Goal: Task Accomplishment & Management: Manage account settings

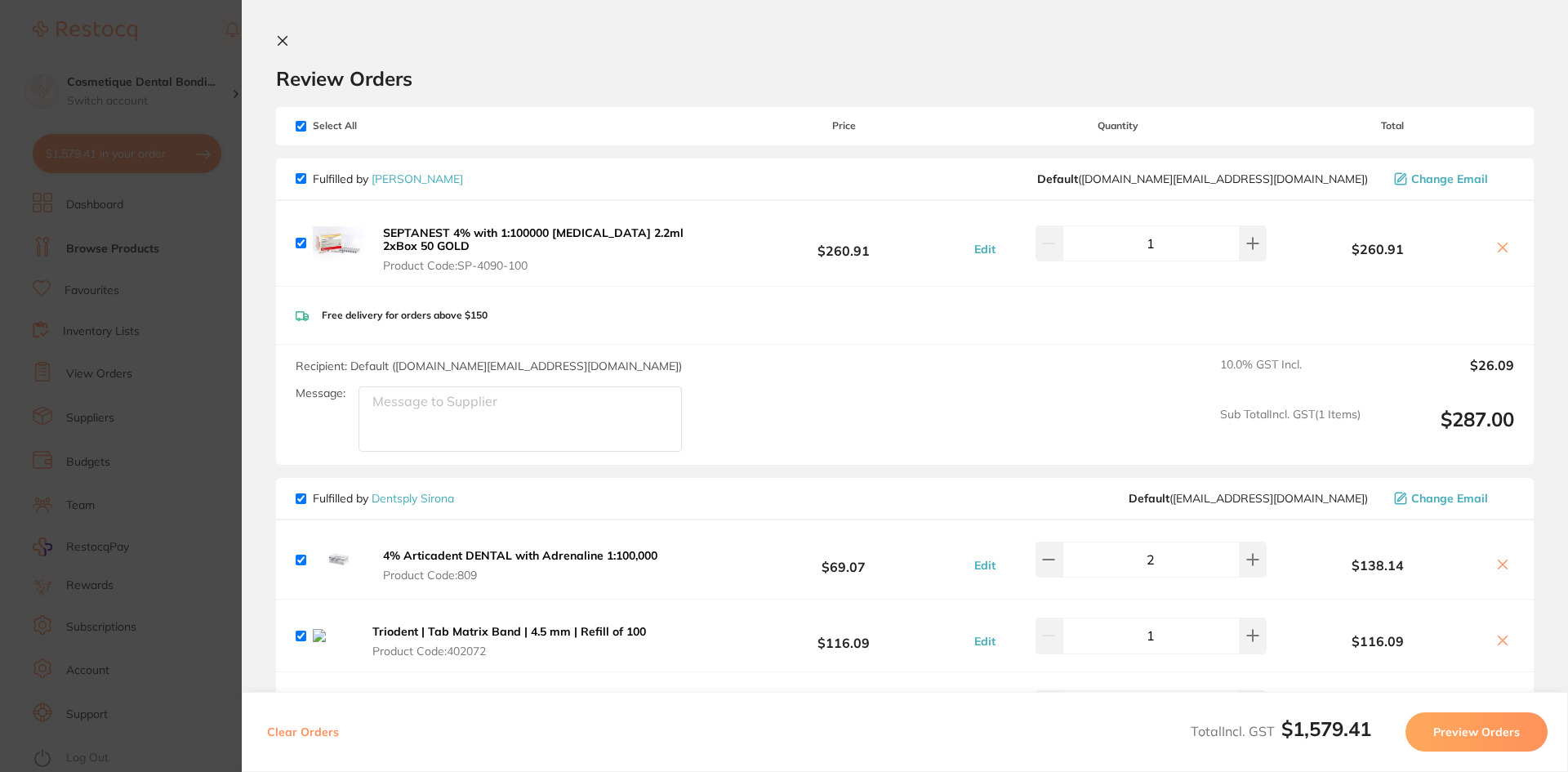
click at [279, 36] on icon at bounding box center [283, 40] width 13 height 13
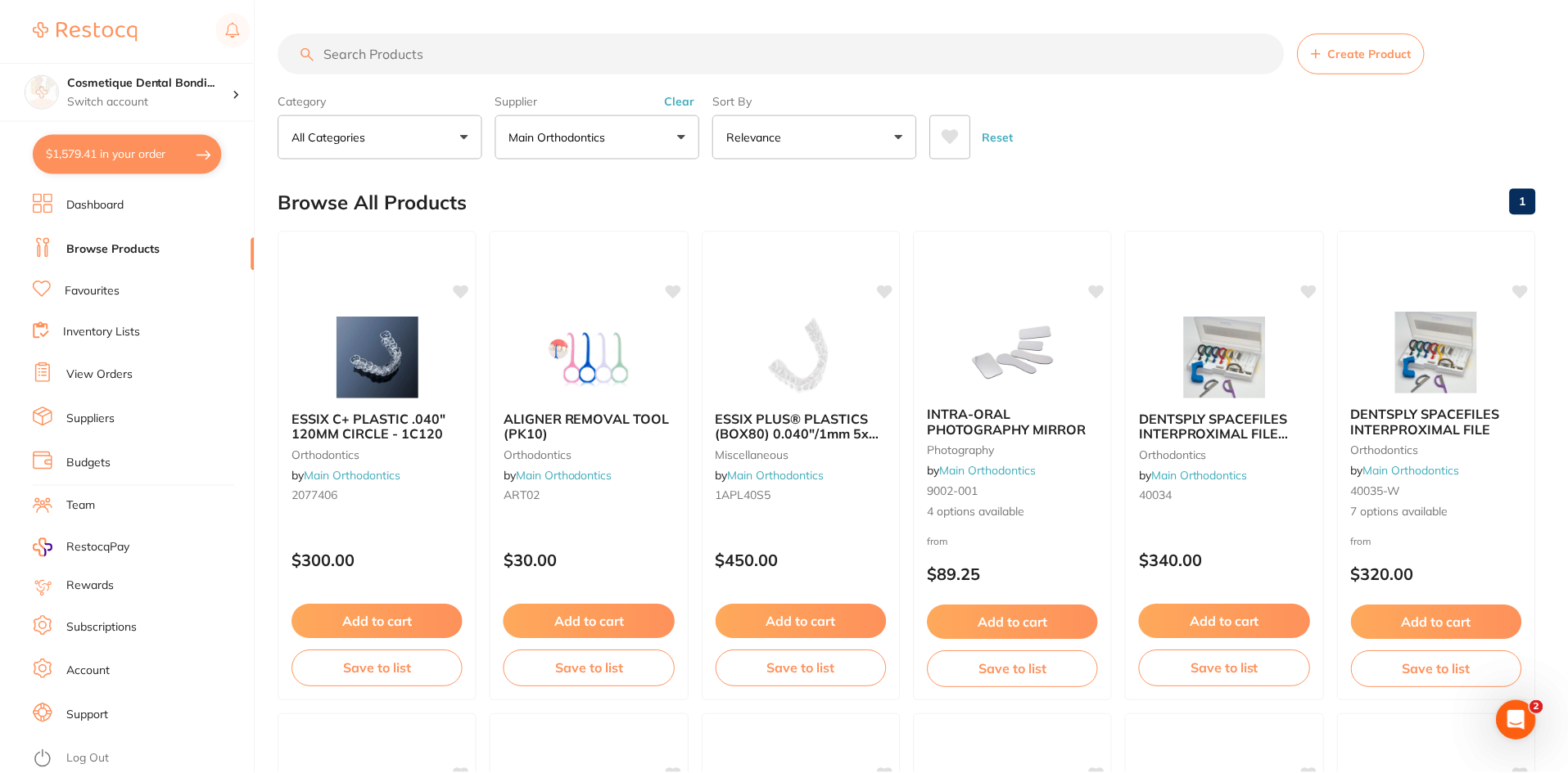
scroll to position [2915, 0]
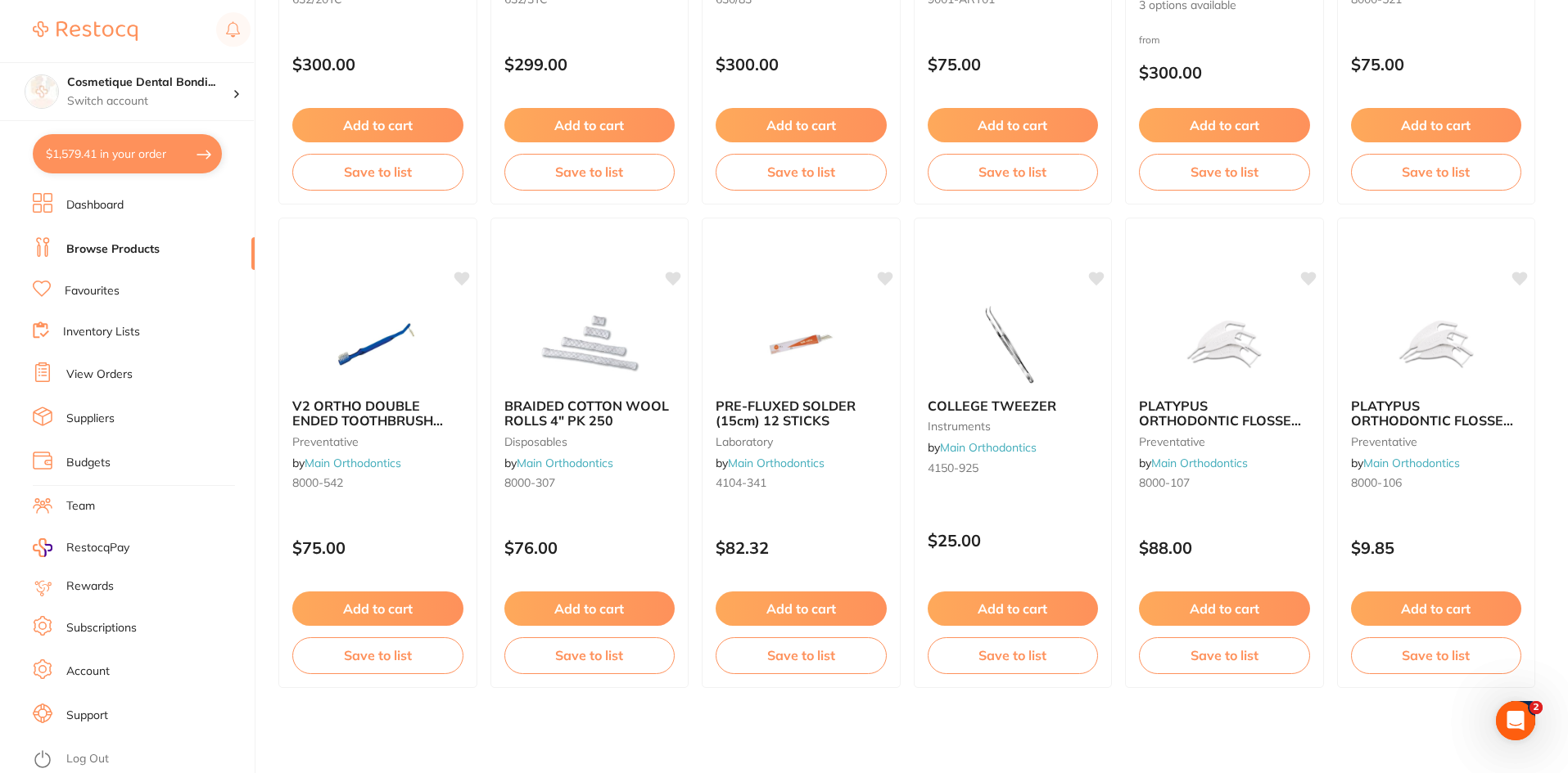
click at [98, 371] on link "View Orders" at bounding box center [99, 375] width 66 height 17
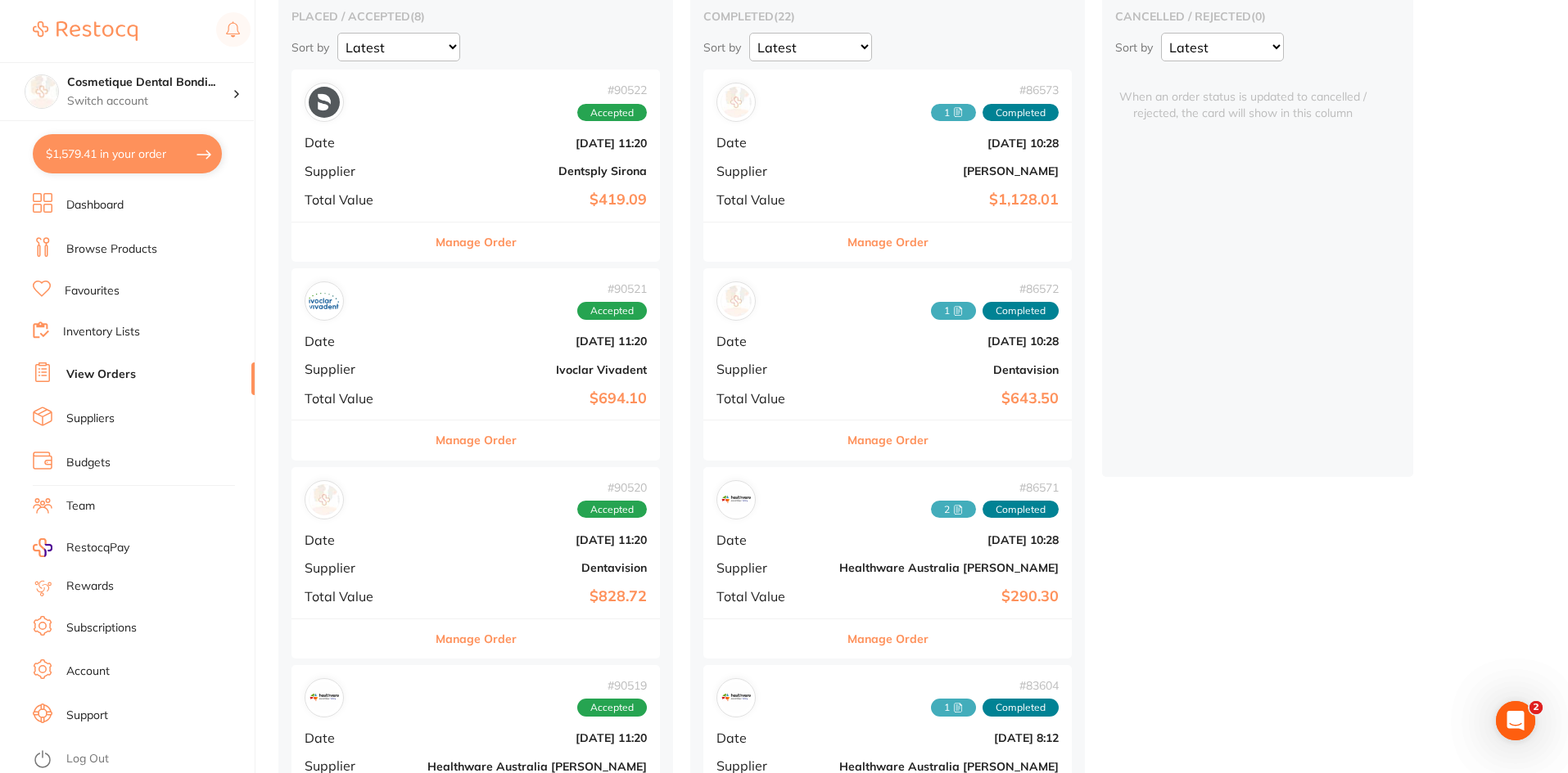
scroll to position [164, 0]
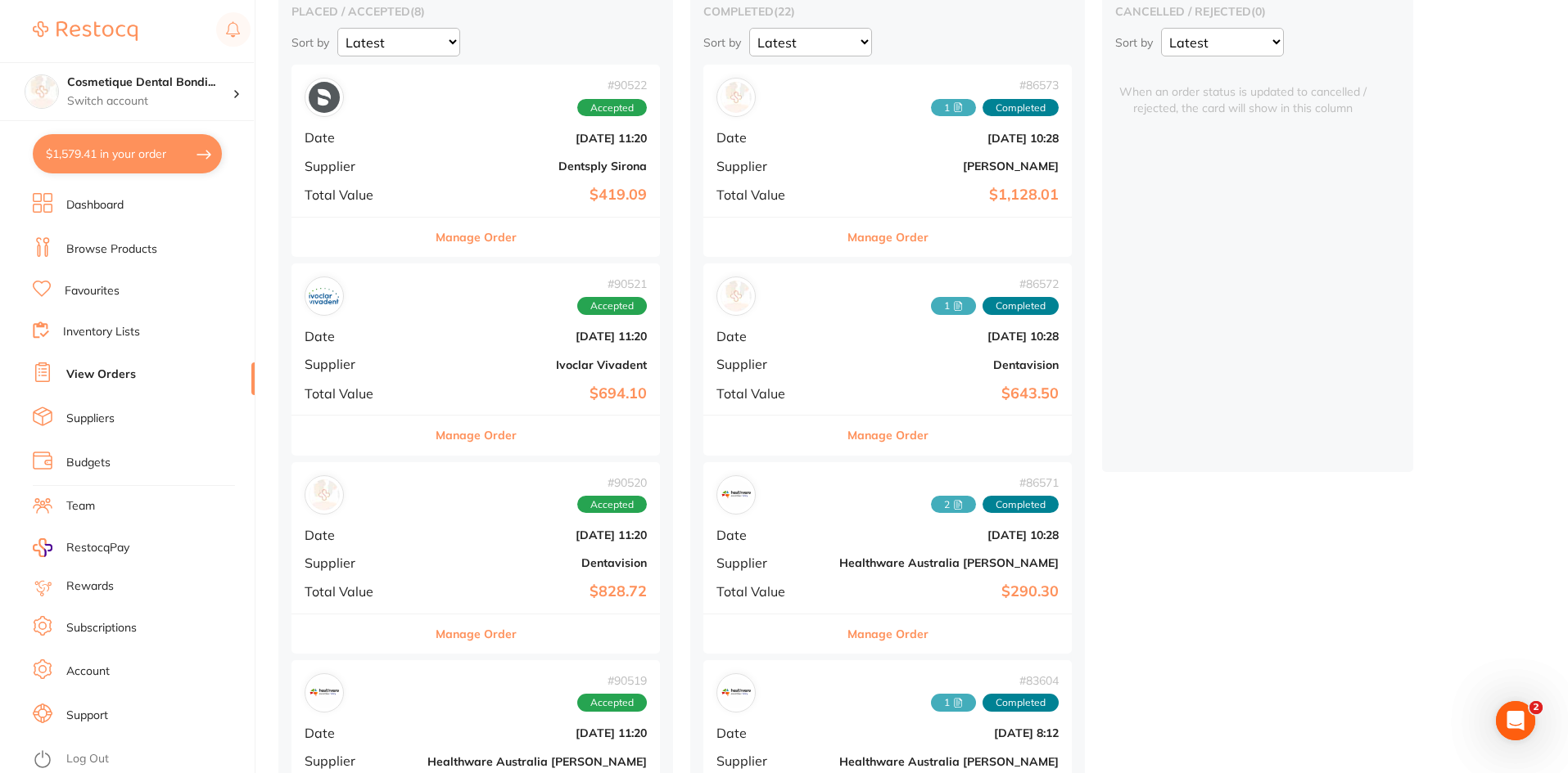
click at [471, 337] on b "[DATE] 11:20" at bounding box center [537, 336] width 220 height 13
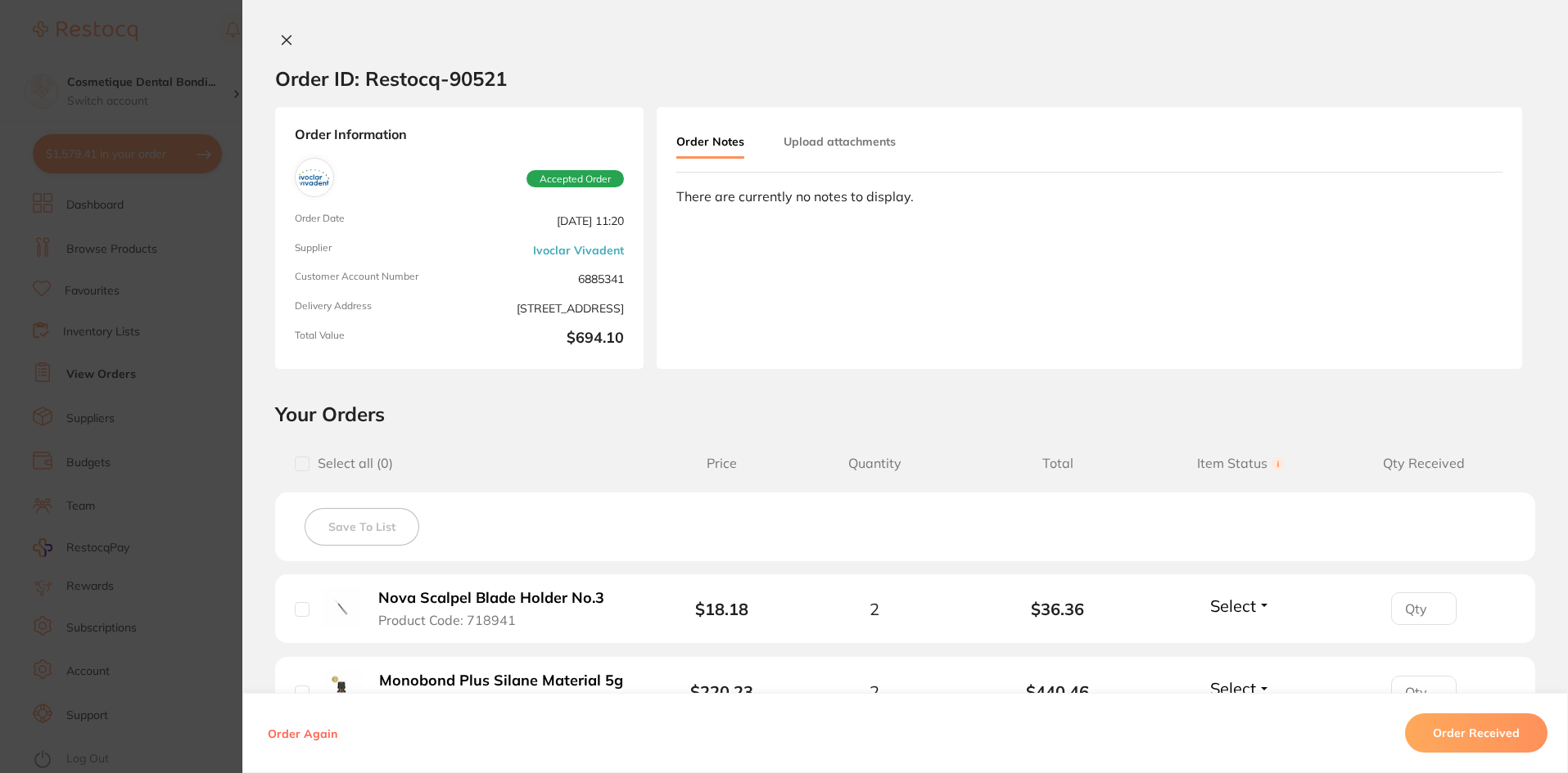
click at [831, 150] on button "Upload attachments" at bounding box center [840, 142] width 112 height 29
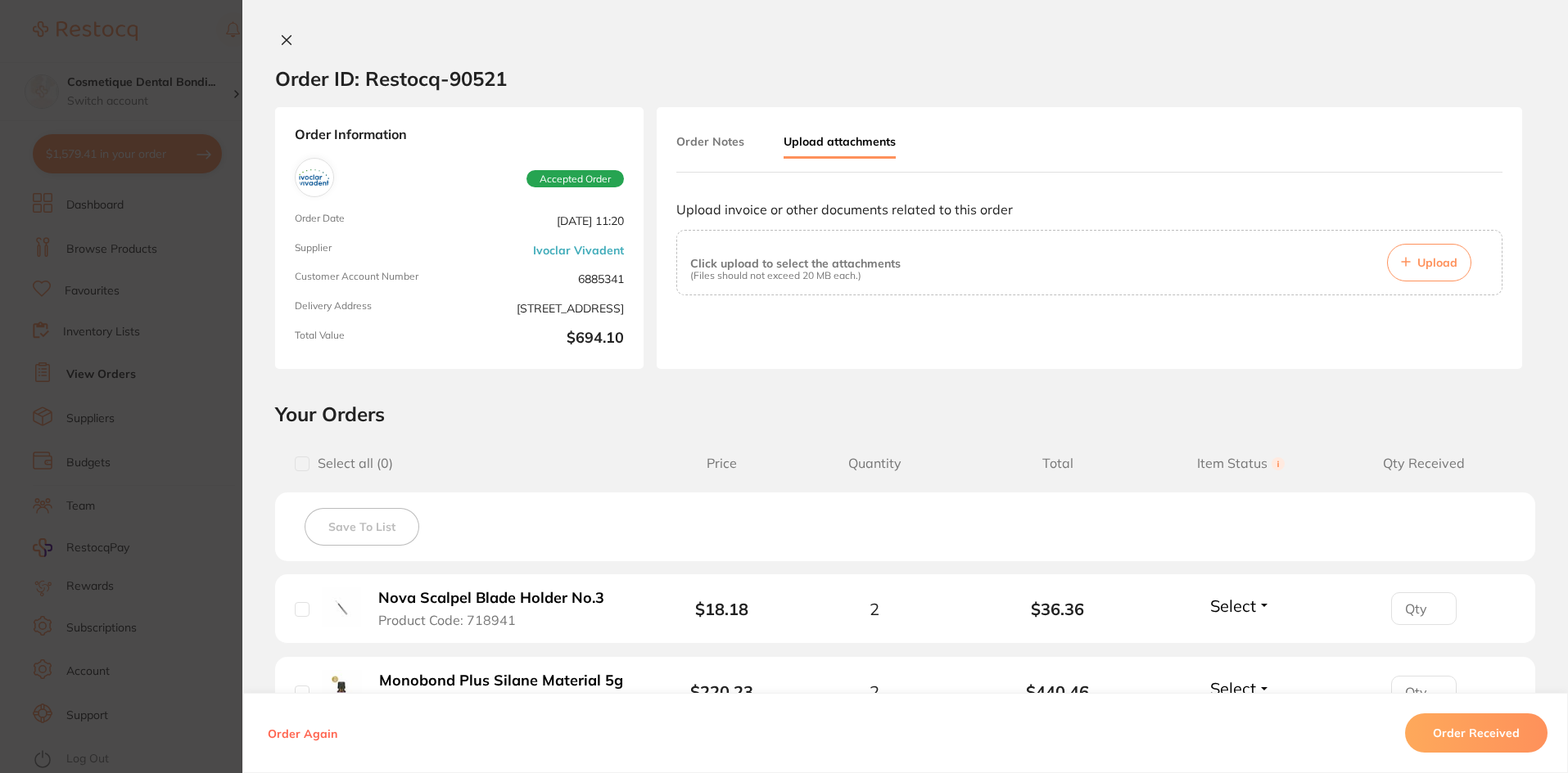
click at [900, 266] on span "Upload" at bounding box center [1437, 263] width 40 height 15
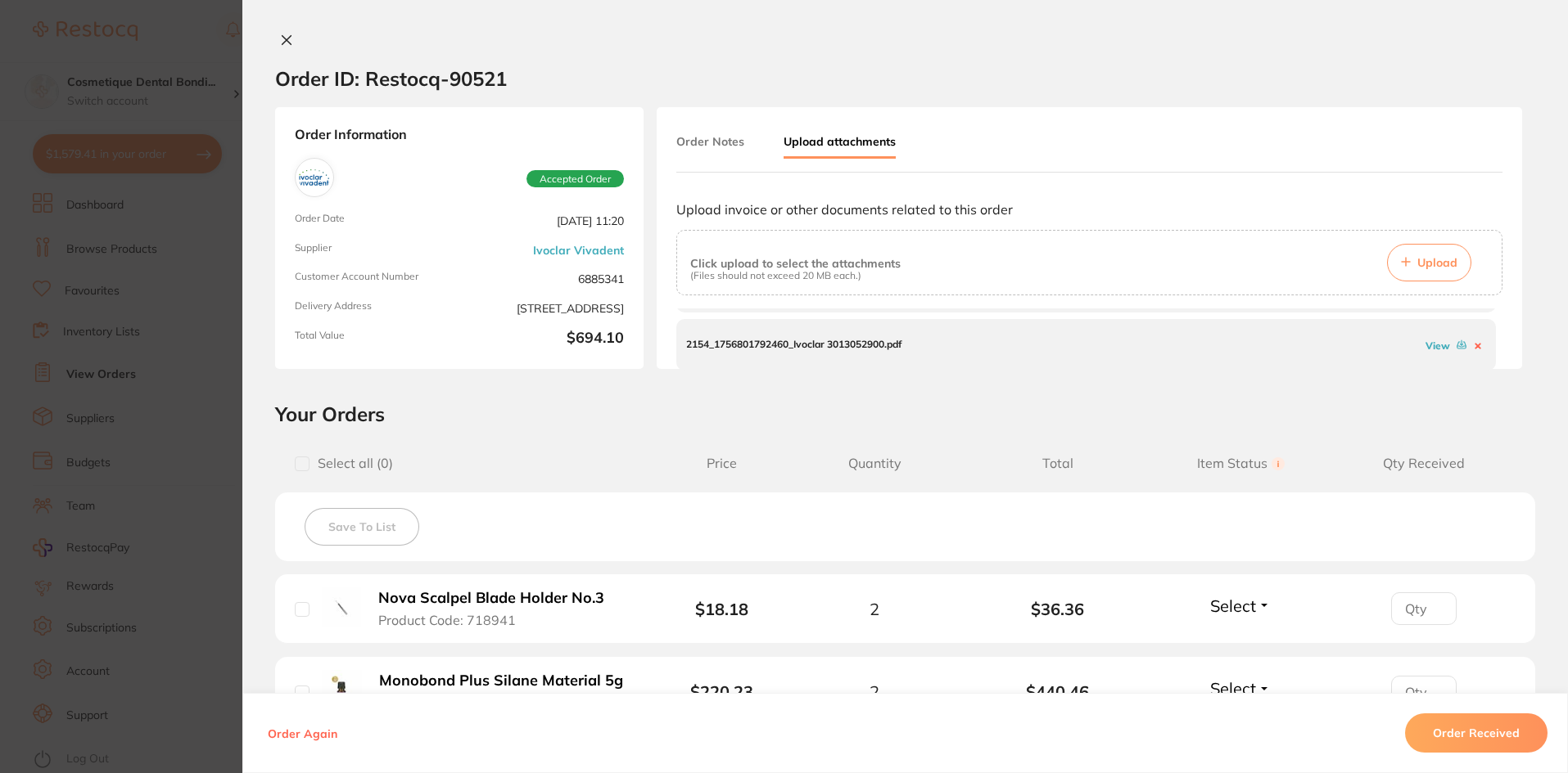
scroll to position [108, 0]
click at [900, 737] on button "Order Received" at bounding box center [1476, 733] width 143 height 40
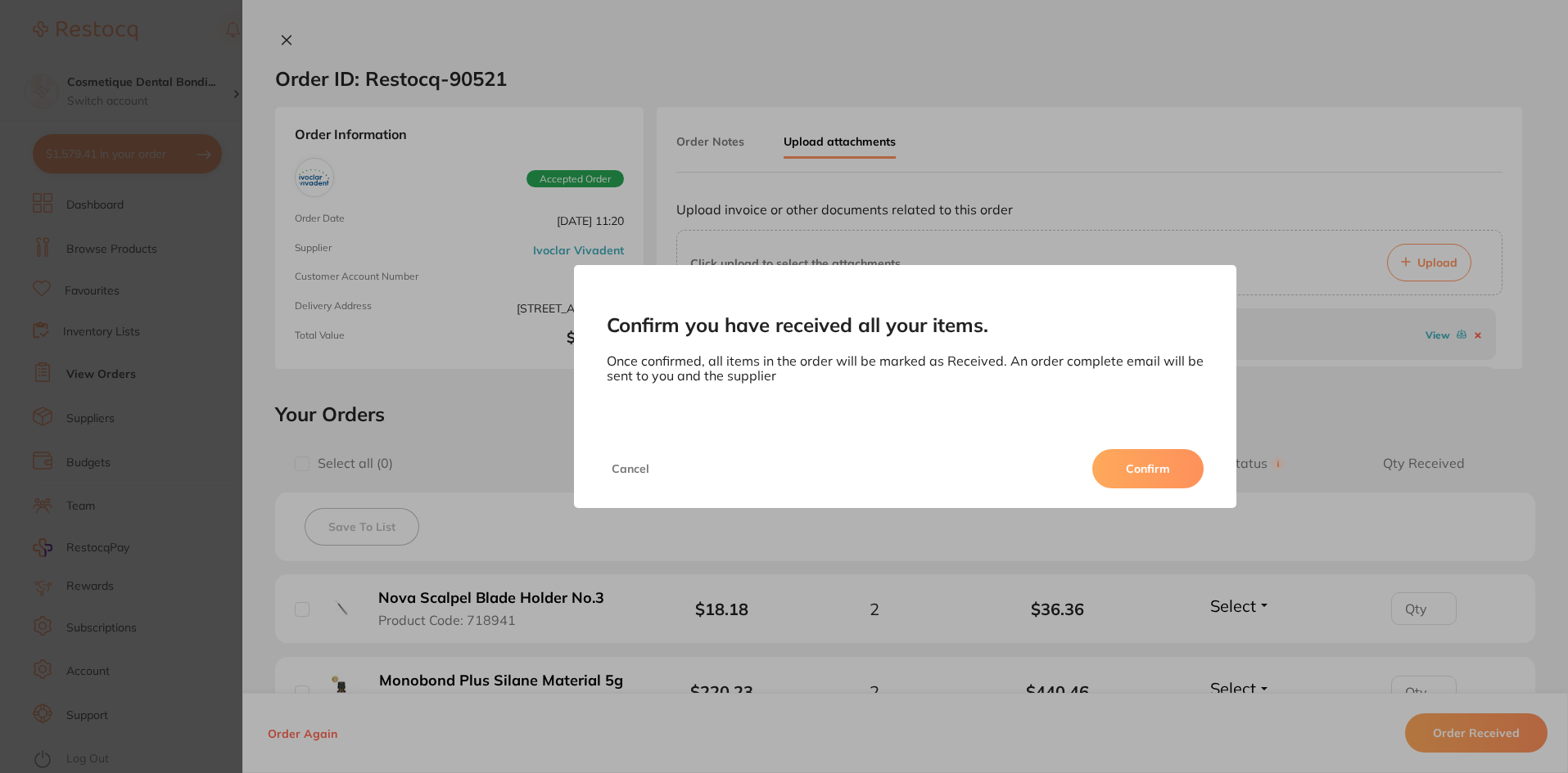
click at [900, 465] on button "Confirm" at bounding box center [1148, 469] width 111 height 40
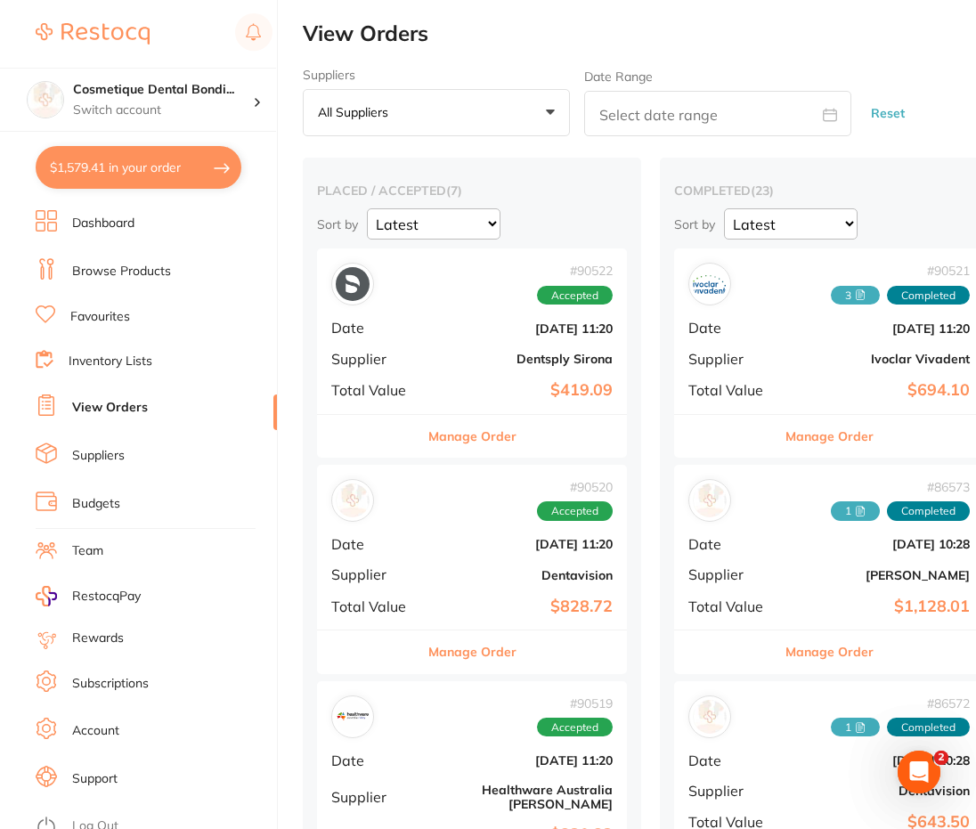
scroll to position [89, 0]
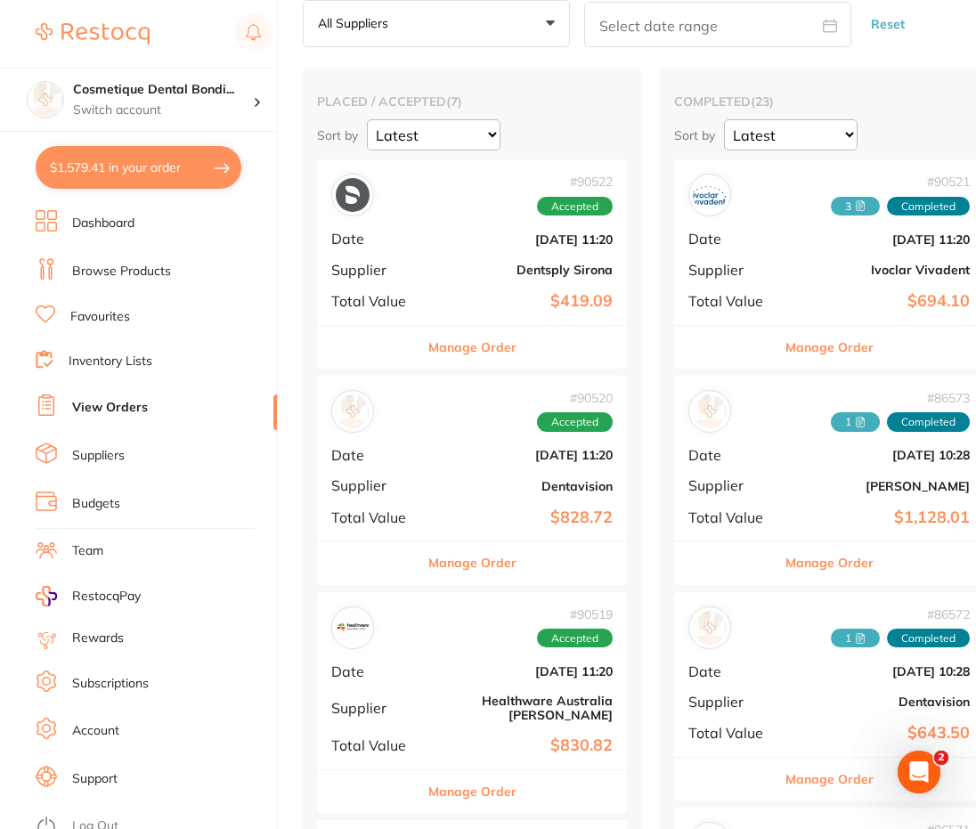
click at [428, 482] on div "# 90520 Accepted Date [DATE] 11:20 Supplier Dentavision Total Value $828.72" at bounding box center [472, 458] width 310 height 165
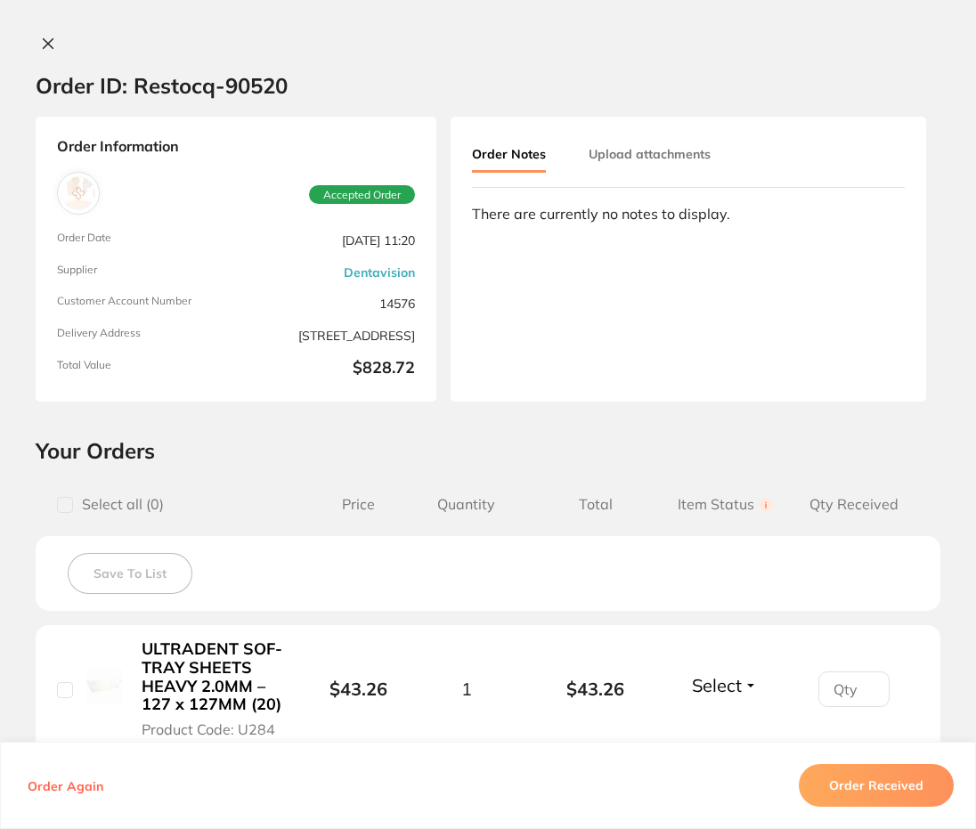
click at [657, 169] on button "Upload attachments" at bounding box center [650, 154] width 122 height 32
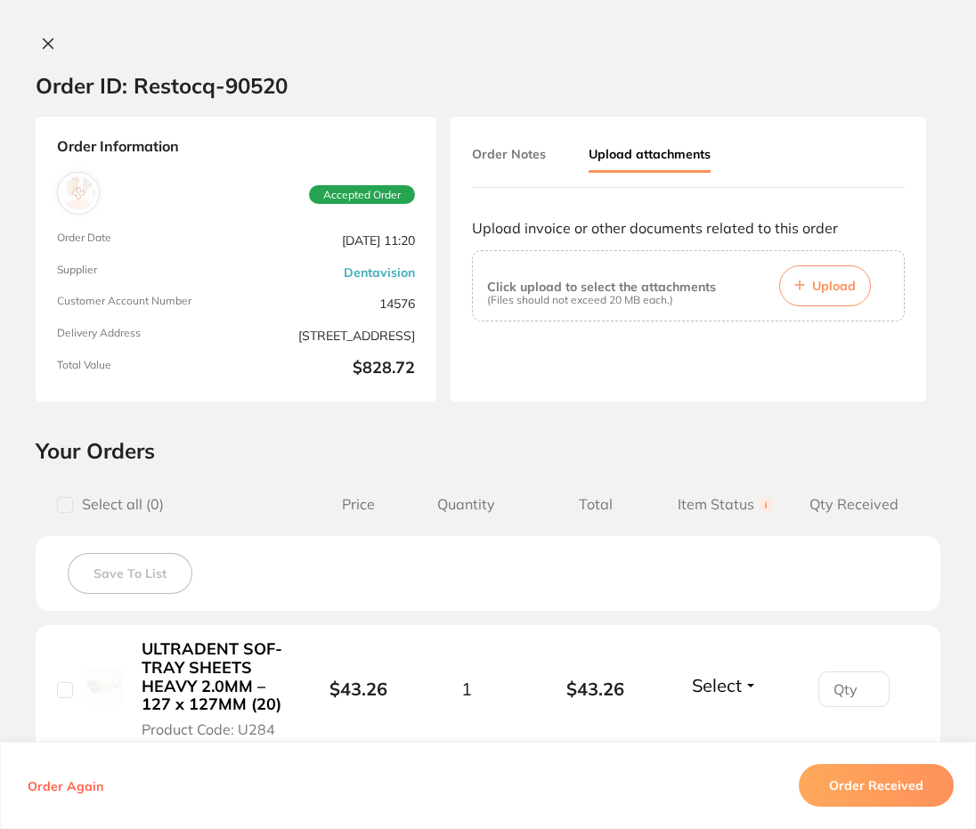
click at [805, 284] on button "Upload" at bounding box center [825, 285] width 92 height 41
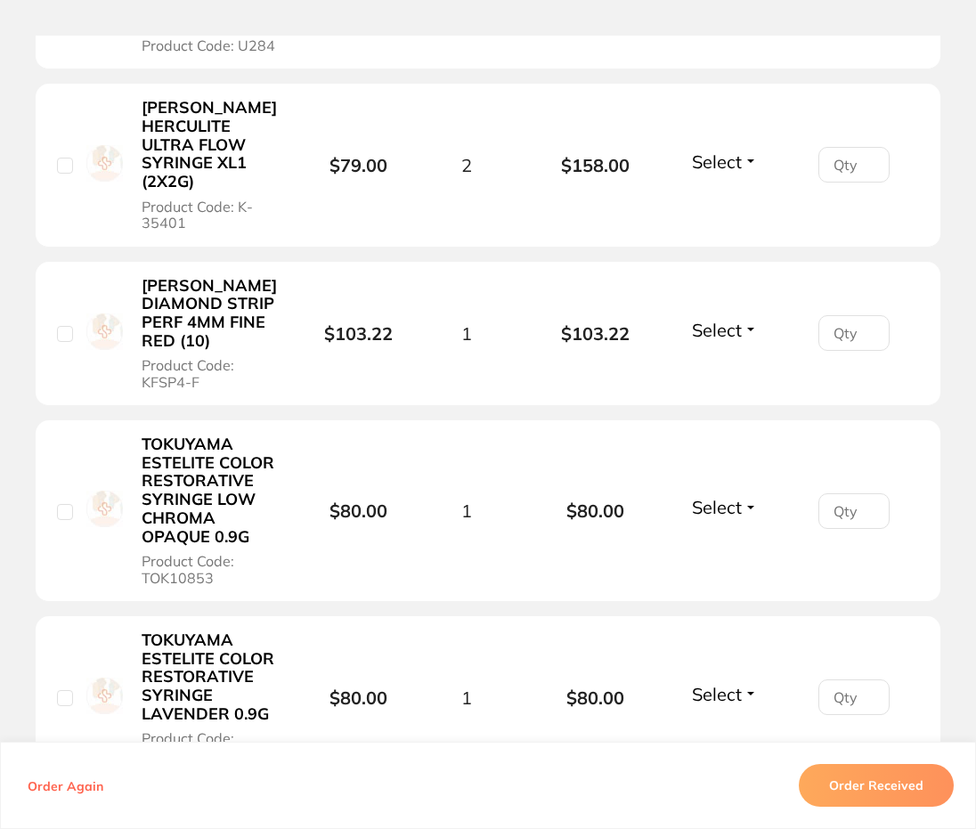
scroll to position [712, 0]
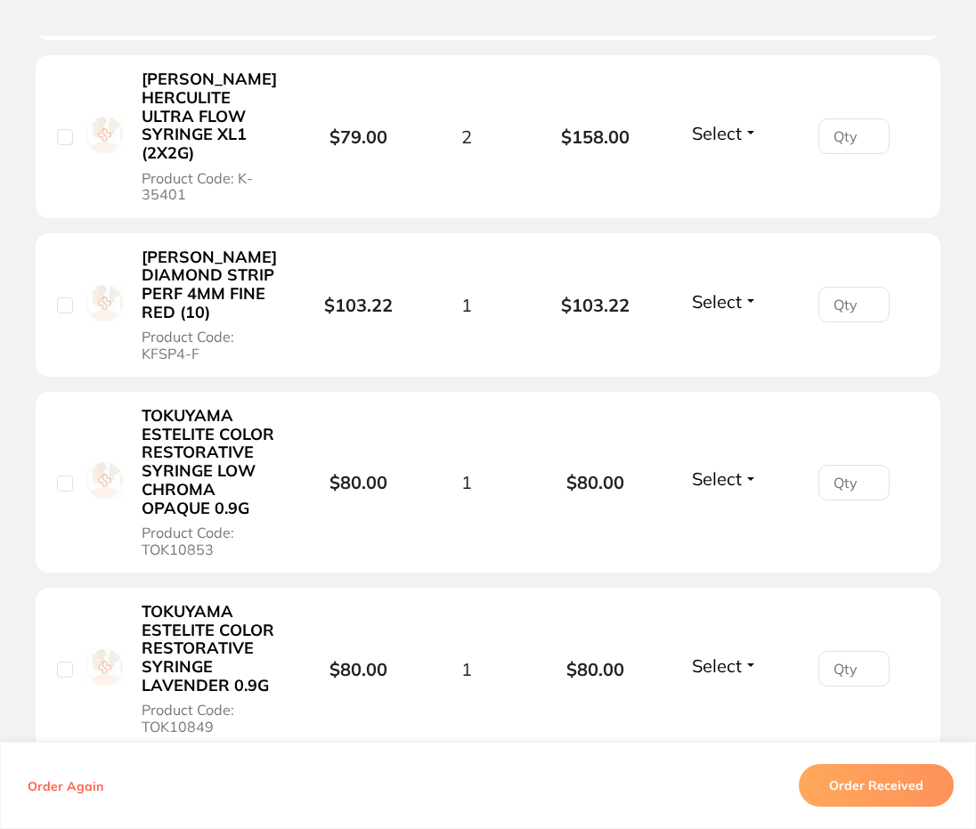
click at [61, 132] on input "checkbox" at bounding box center [65, 137] width 16 height 16
checkbox input "true"
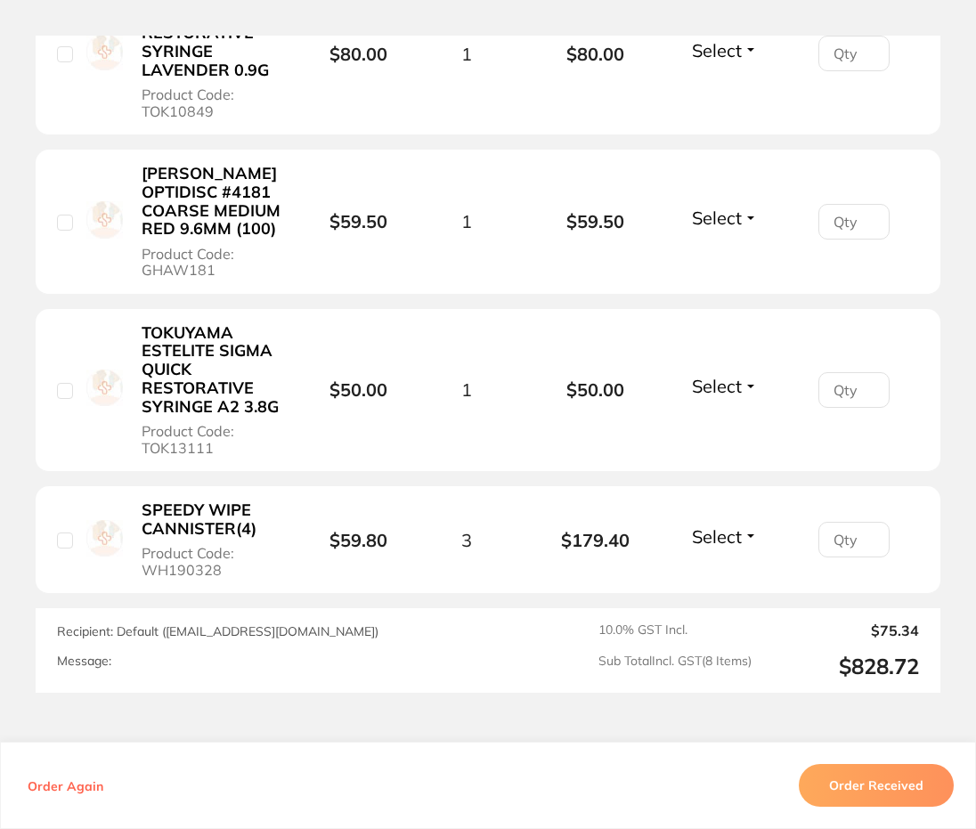
scroll to position [1420, 0]
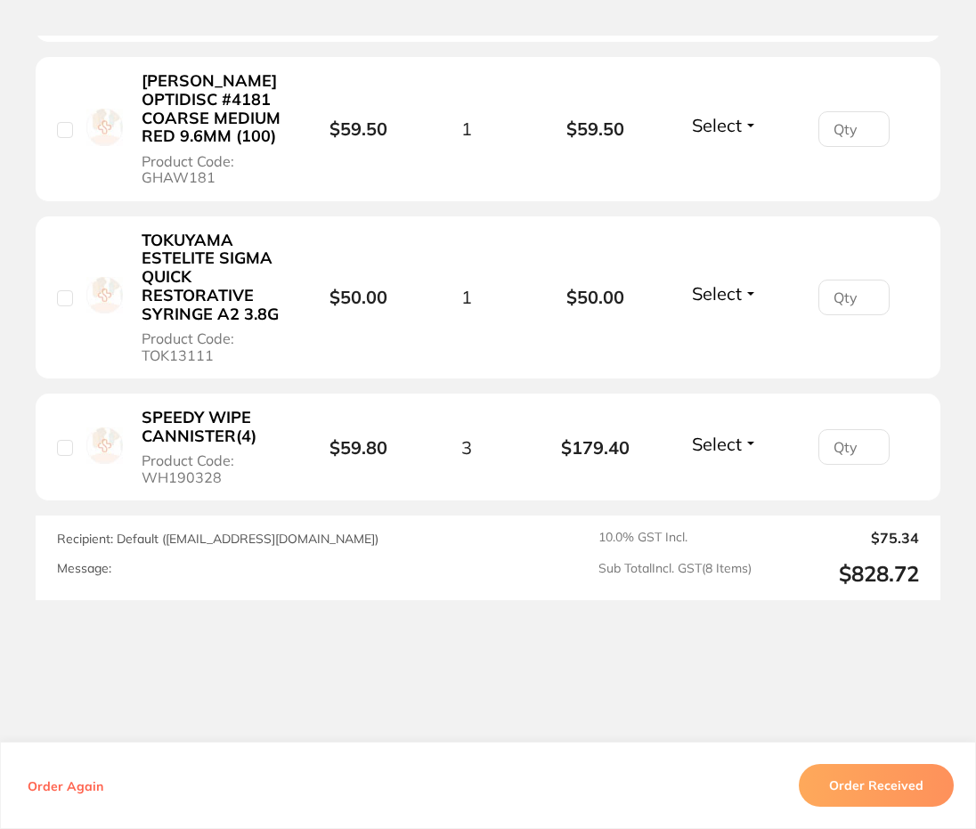
click at [848, 782] on button "Order Received" at bounding box center [876, 785] width 155 height 43
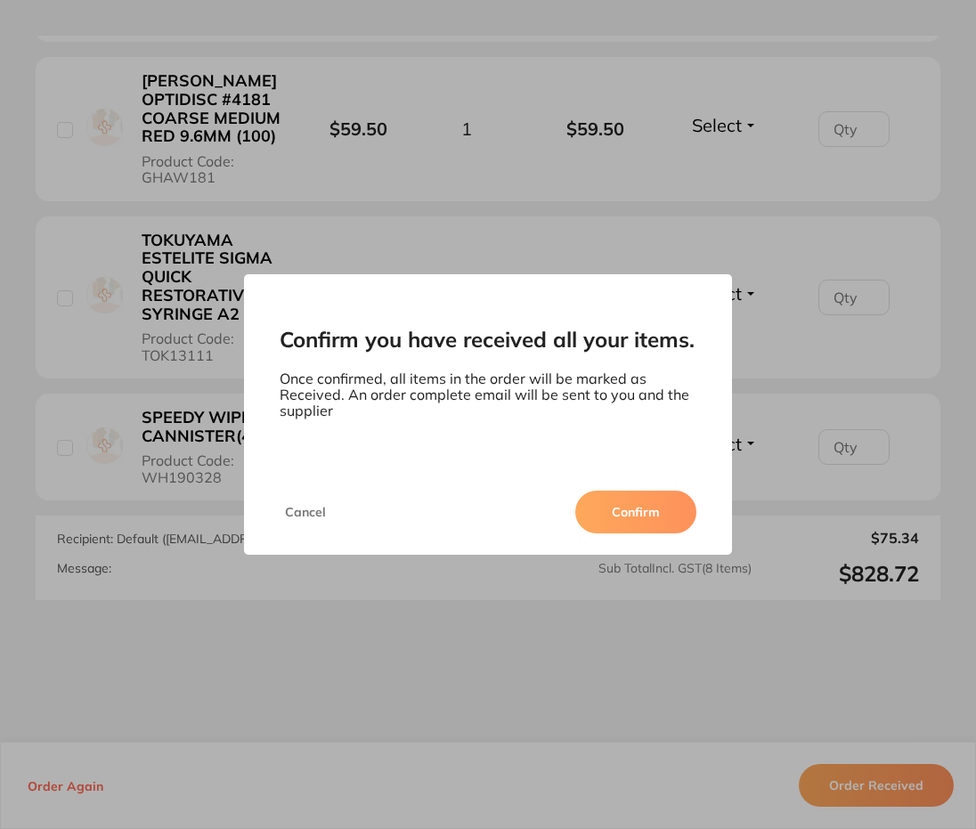
click at [635, 509] on button "Confirm" at bounding box center [635, 512] width 121 height 43
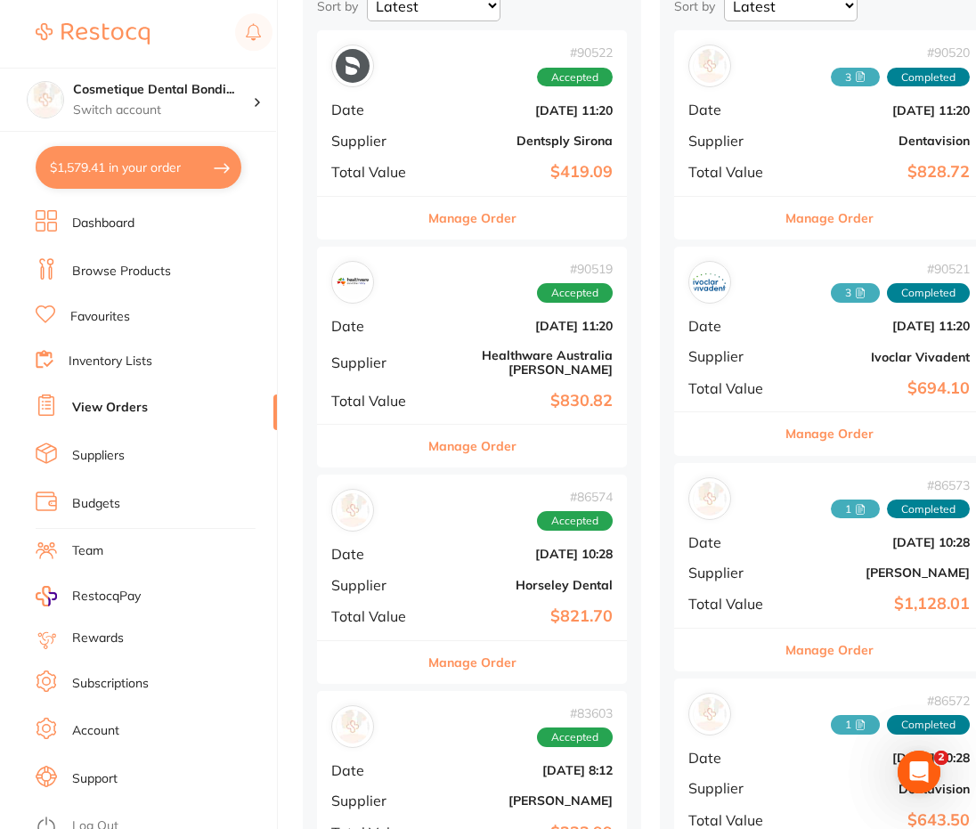
scroll to position [267, 0]
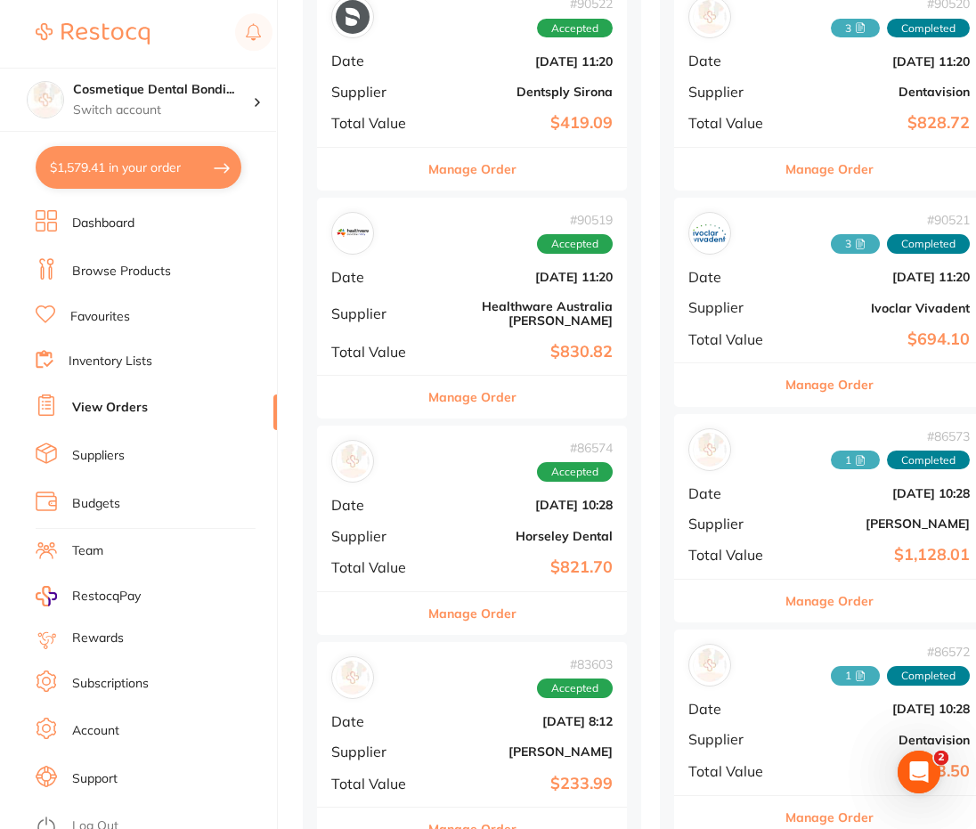
click at [477, 507] on div "# 86574 Accepted Date [DATE] 10:28 Supplier Horseley Dental Total Value $821.70" at bounding box center [472, 508] width 310 height 165
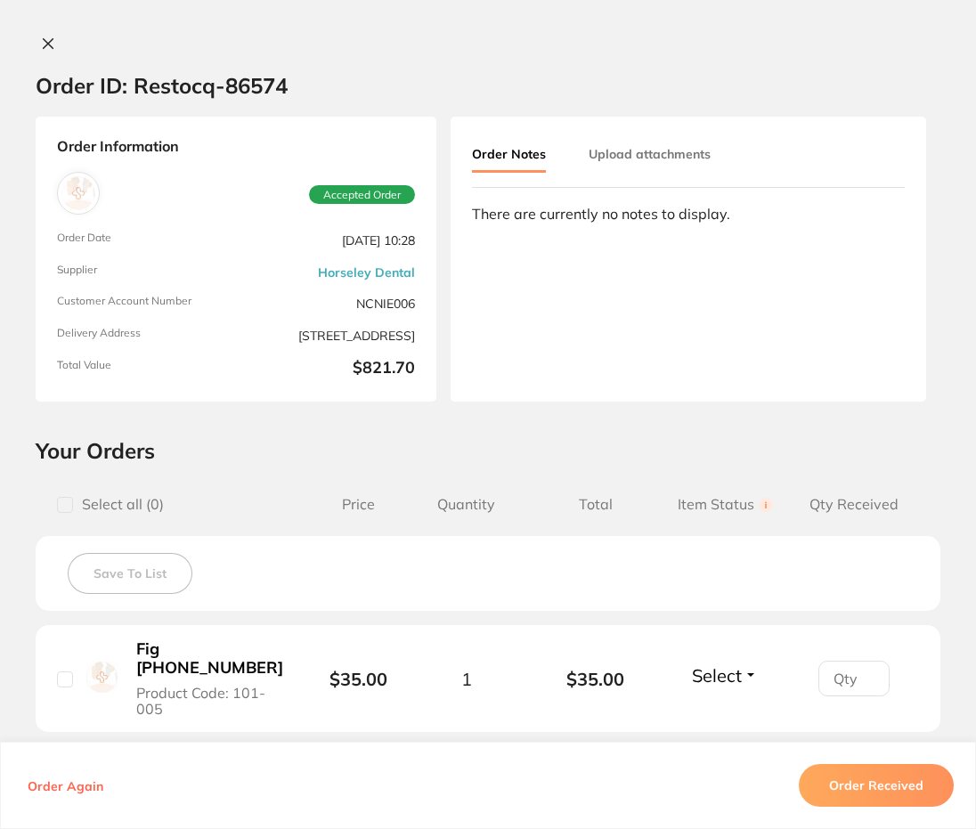
click at [653, 153] on button "Upload attachments" at bounding box center [650, 154] width 122 height 32
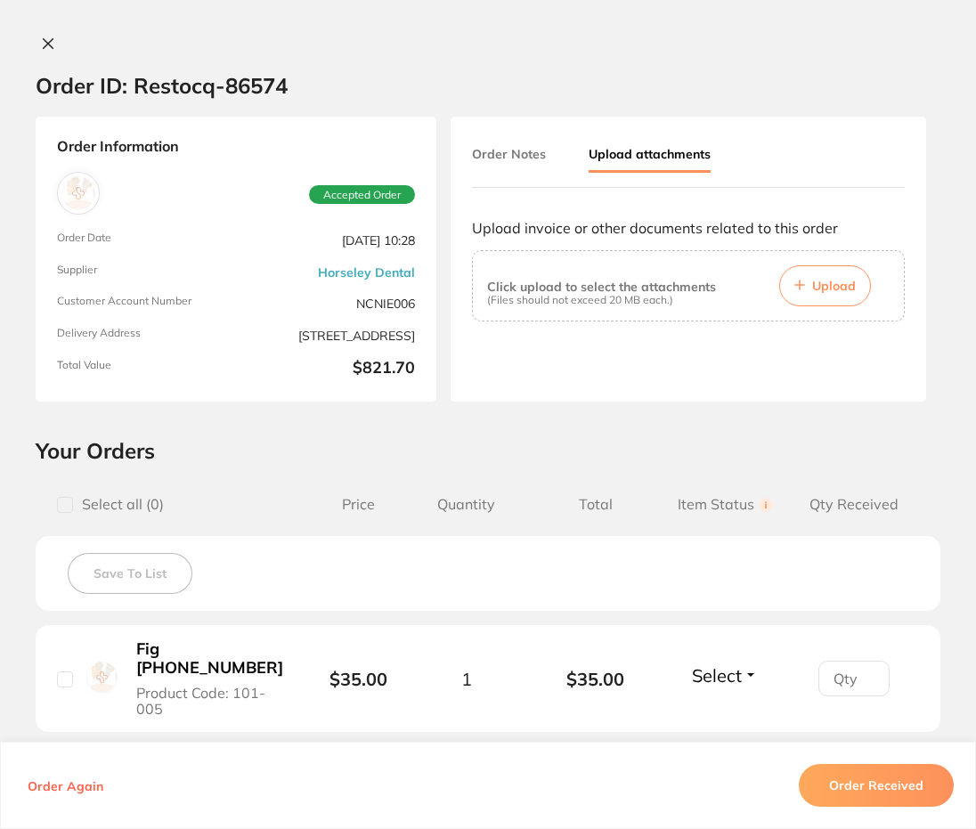
click at [810, 305] on button "Upload" at bounding box center [825, 285] width 92 height 41
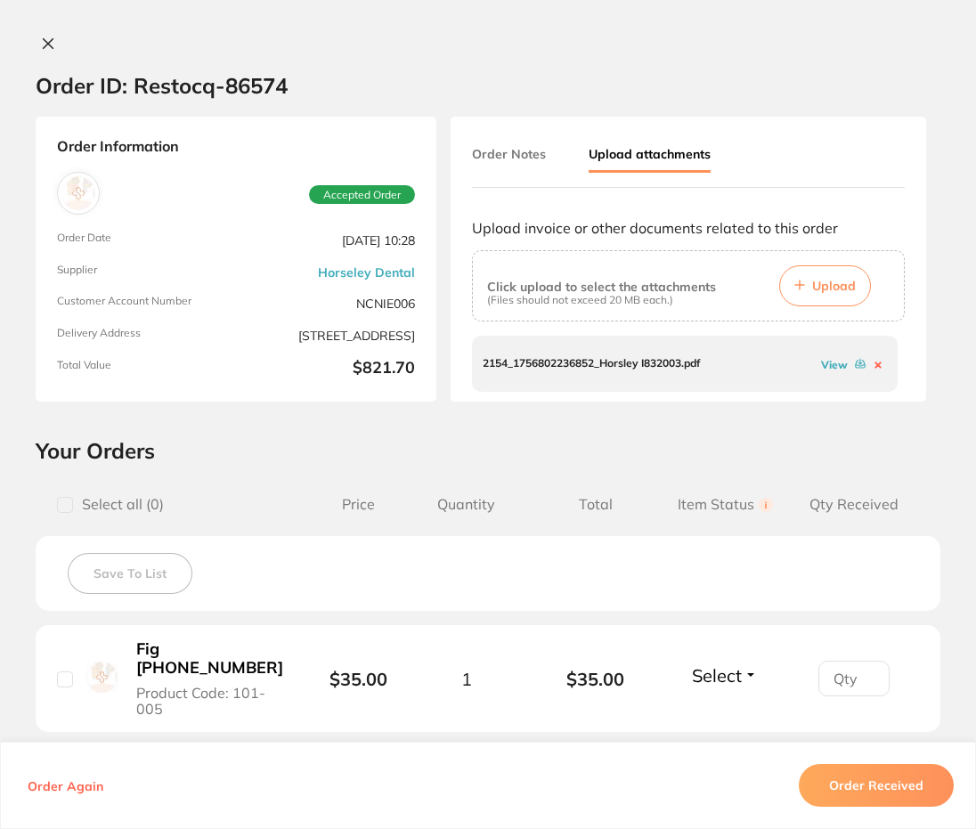
click at [869, 793] on button "Order Received" at bounding box center [876, 785] width 155 height 43
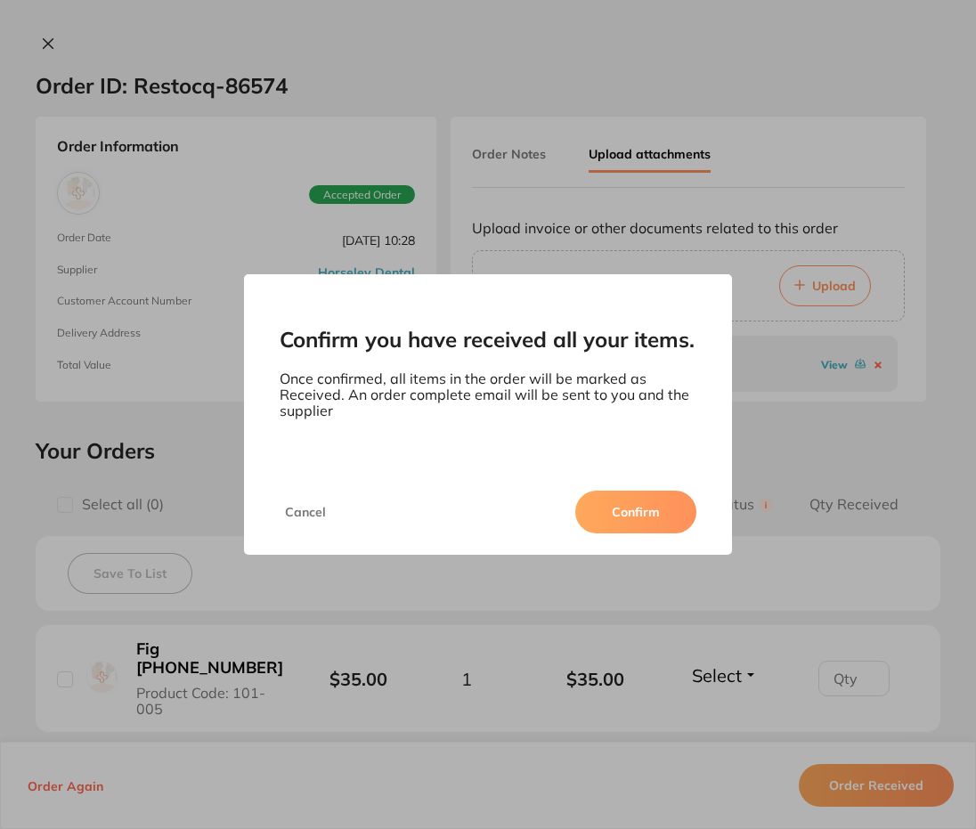
drag, startPoint x: 635, startPoint y: 523, endPoint x: 693, endPoint y: 592, distance: 90.4
click at [635, 522] on button "Confirm" at bounding box center [635, 512] width 121 height 43
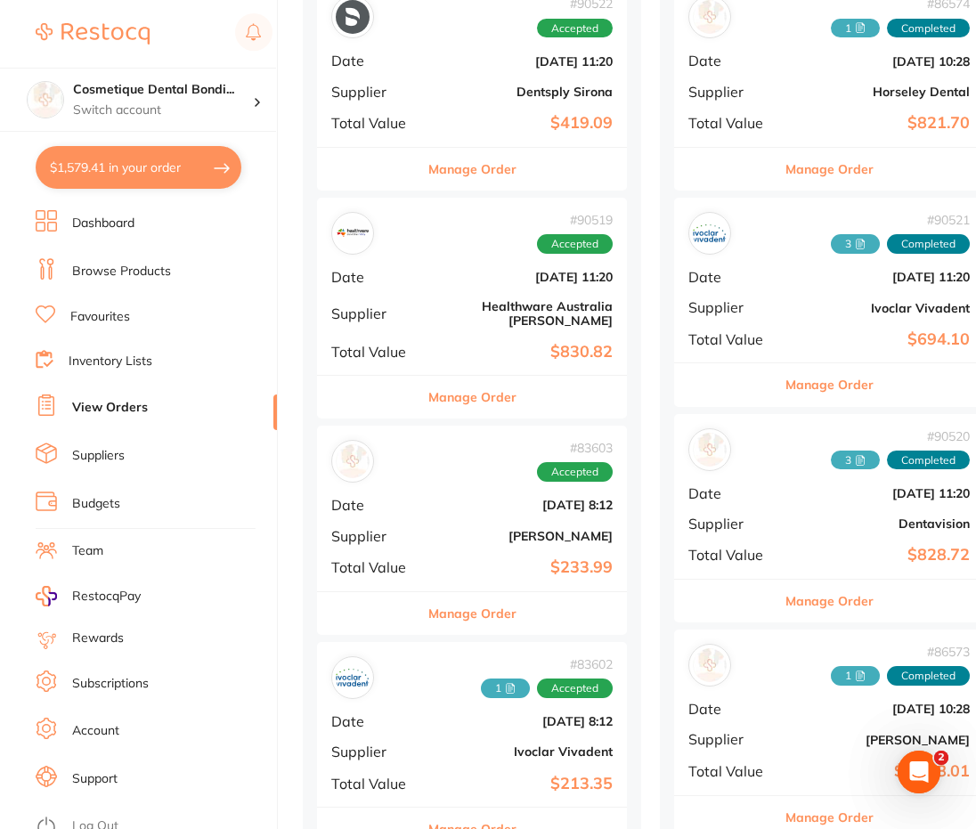
click at [446, 273] on b "[DATE] 11:20" at bounding box center [523, 277] width 178 height 14
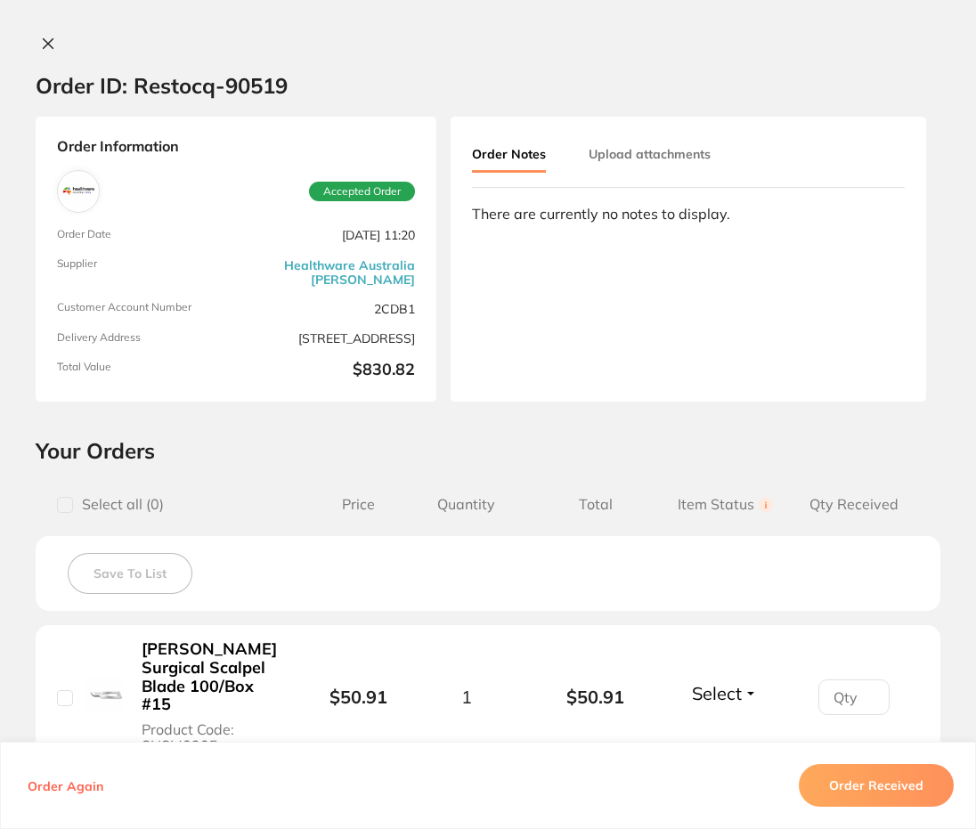
click at [621, 145] on button "Upload attachments" at bounding box center [650, 154] width 122 height 32
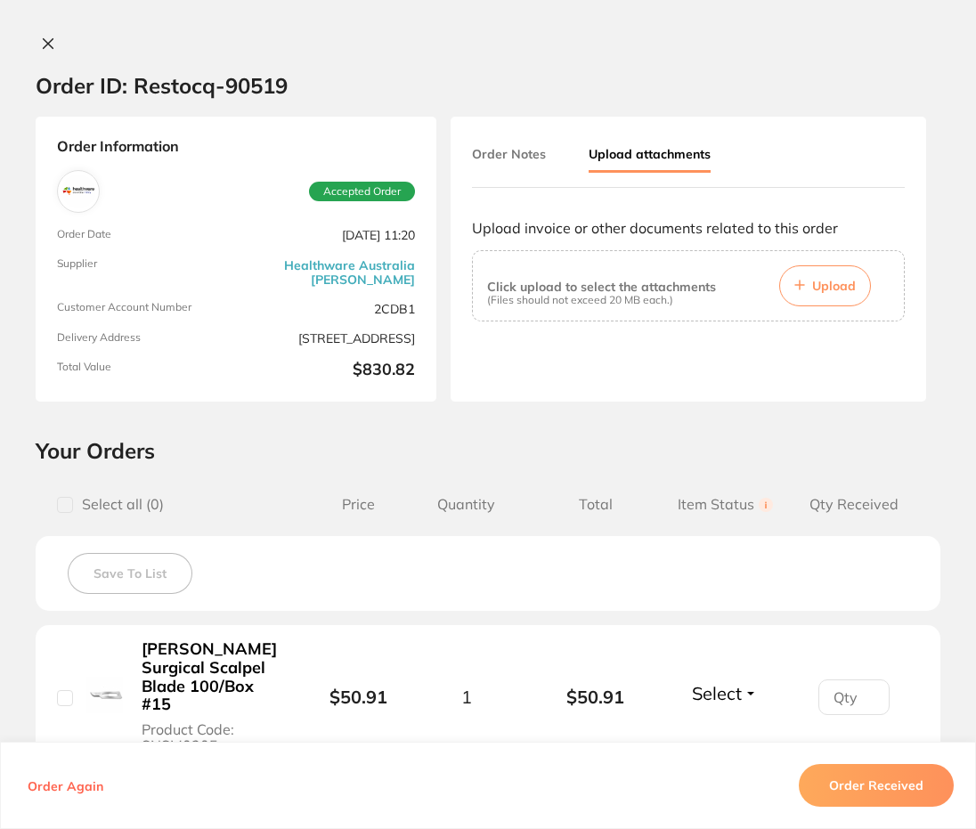
click at [831, 289] on span "Upload" at bounding box center [834, 286] width 44 height 16
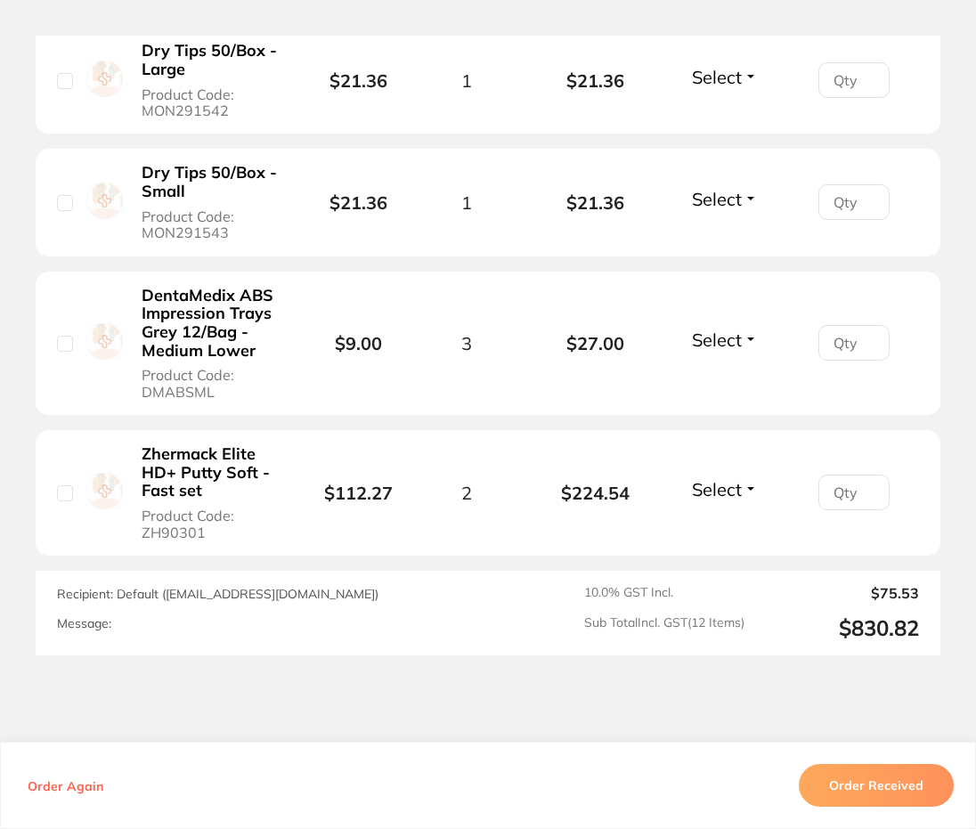
scroll to position [2001, 0]
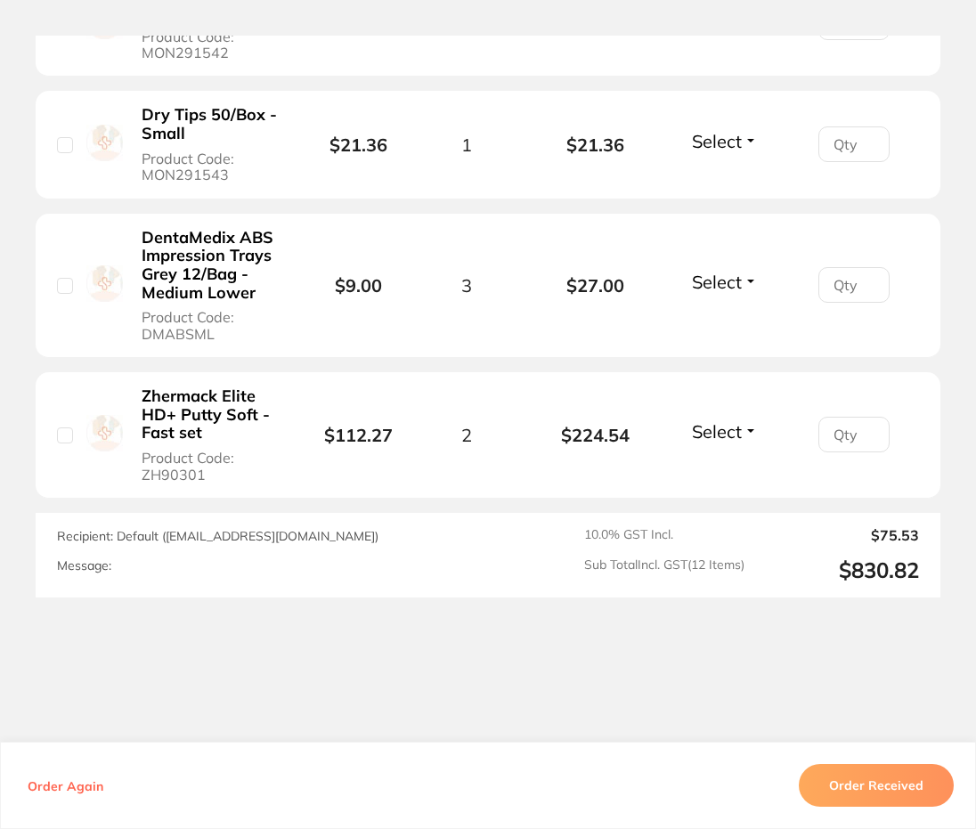
click at [857, 783] on button "Order Received" at bounding box center [876, 785] width 155 height 43
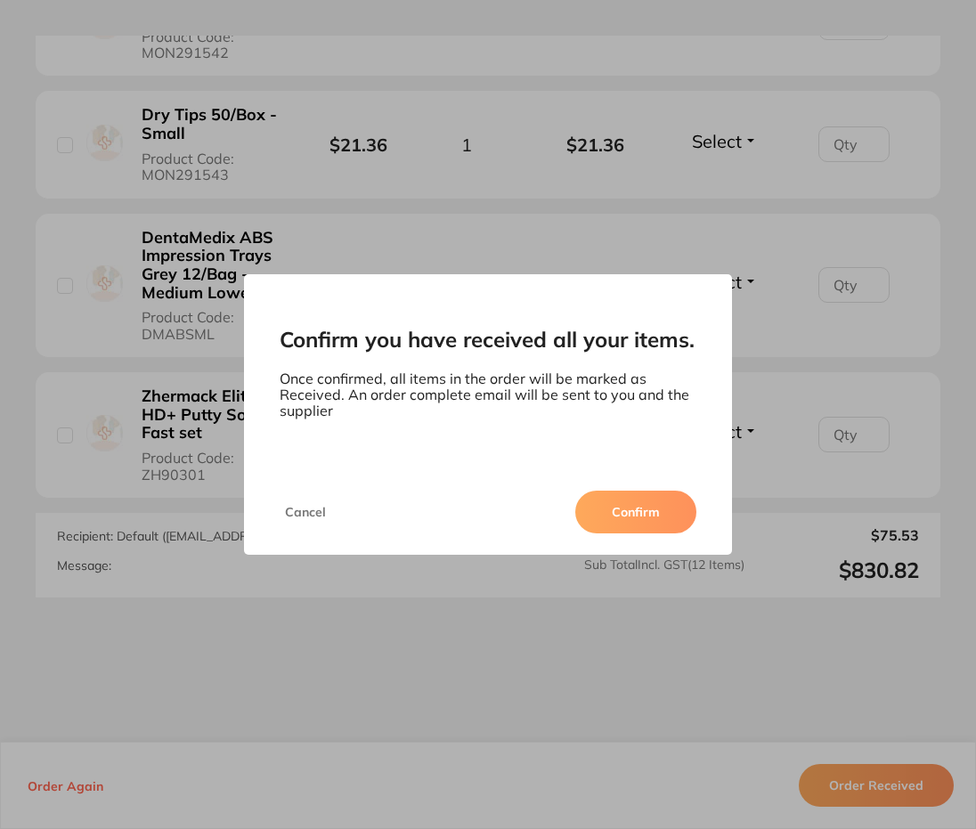
click at [621, 512] on button "Confirm" at bounding box center [635, 512] width 121 height 43
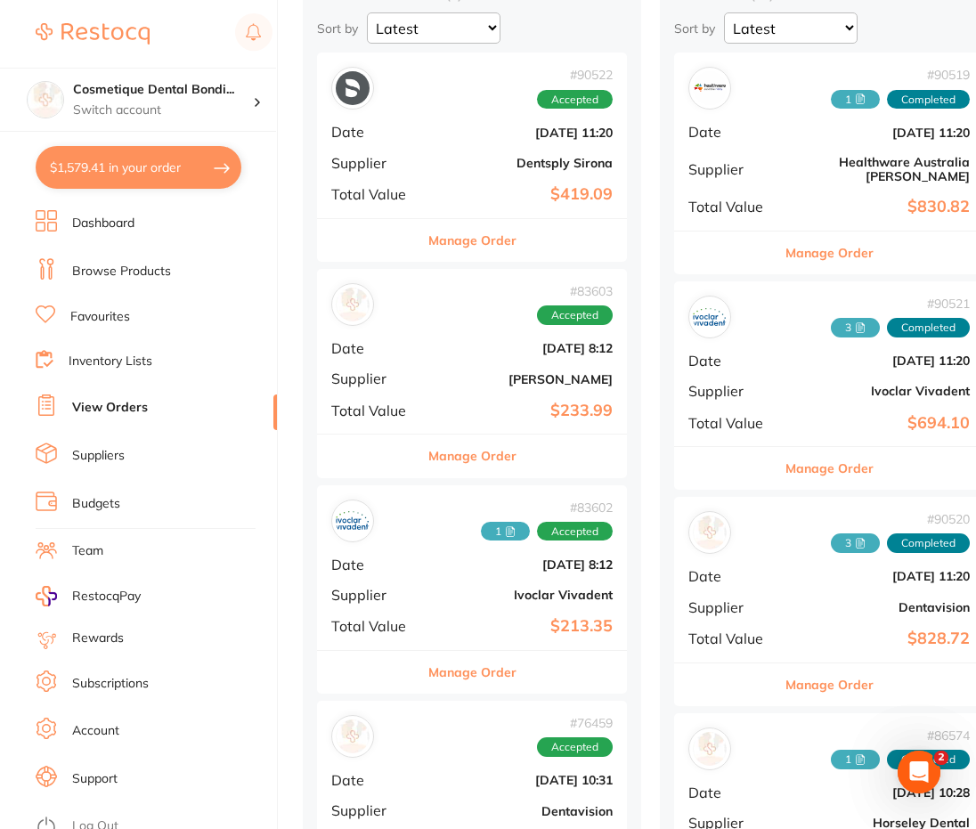
scroll to position [267, 0]
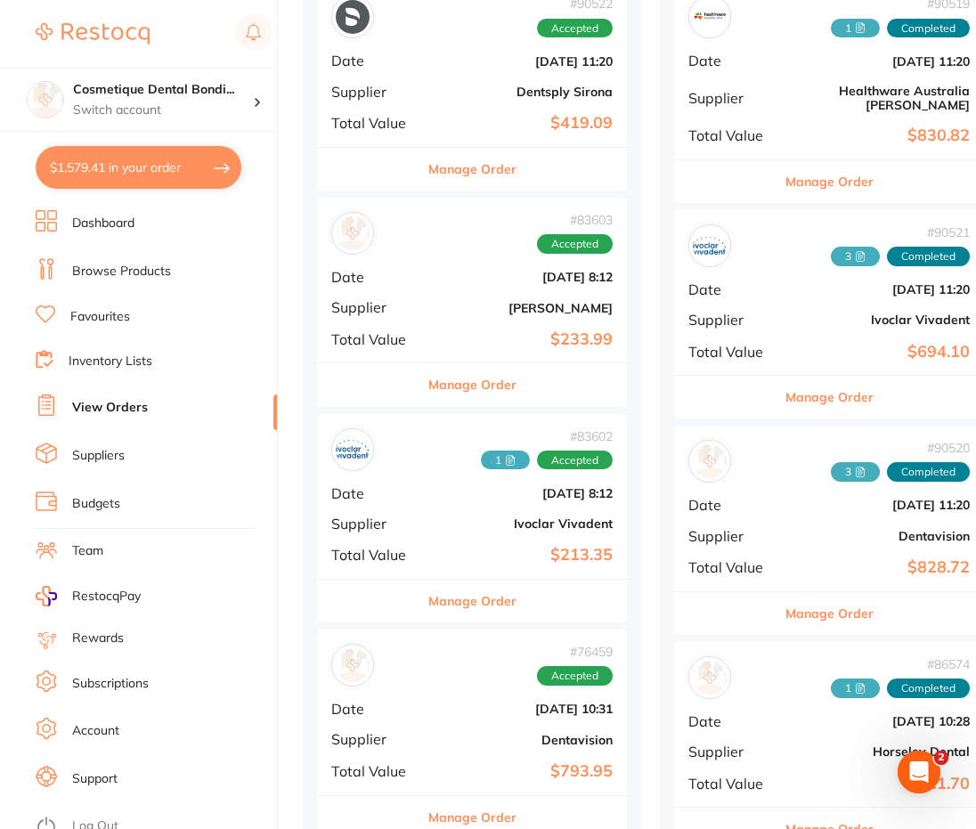
click at [515, 554] on b "$213.35" at bounding box center [523, 555] width 178 height 19
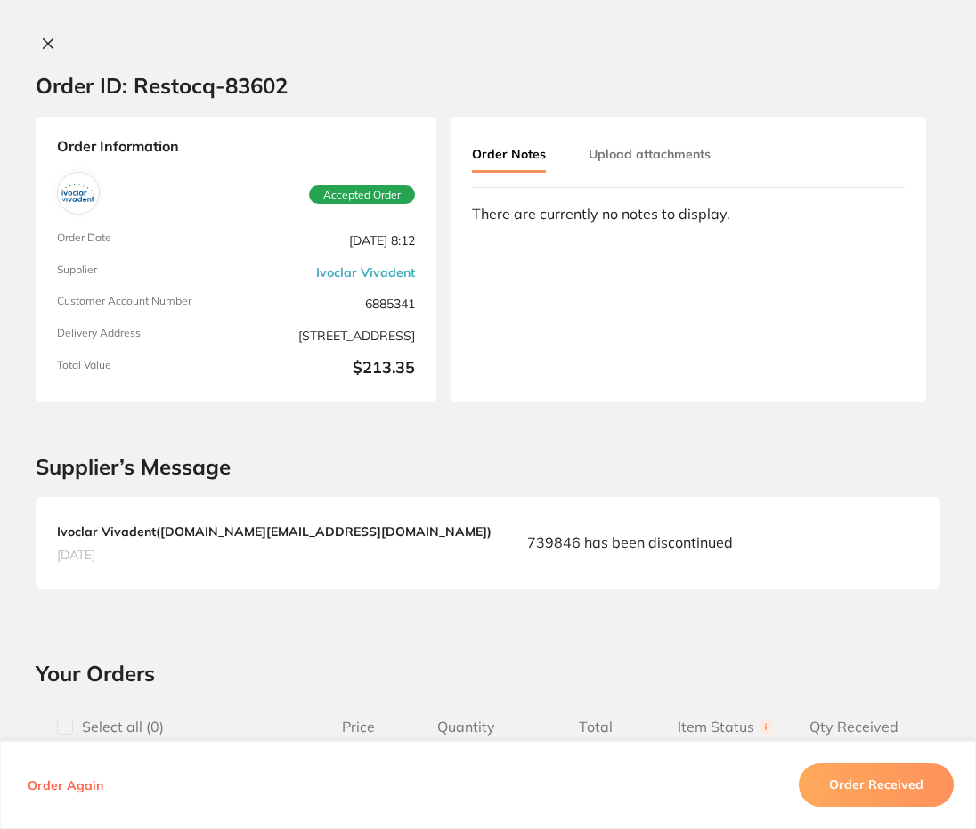
click at [639, 160] on button "Upload attachments" at bounding box center [650, 154] width 122 height 32
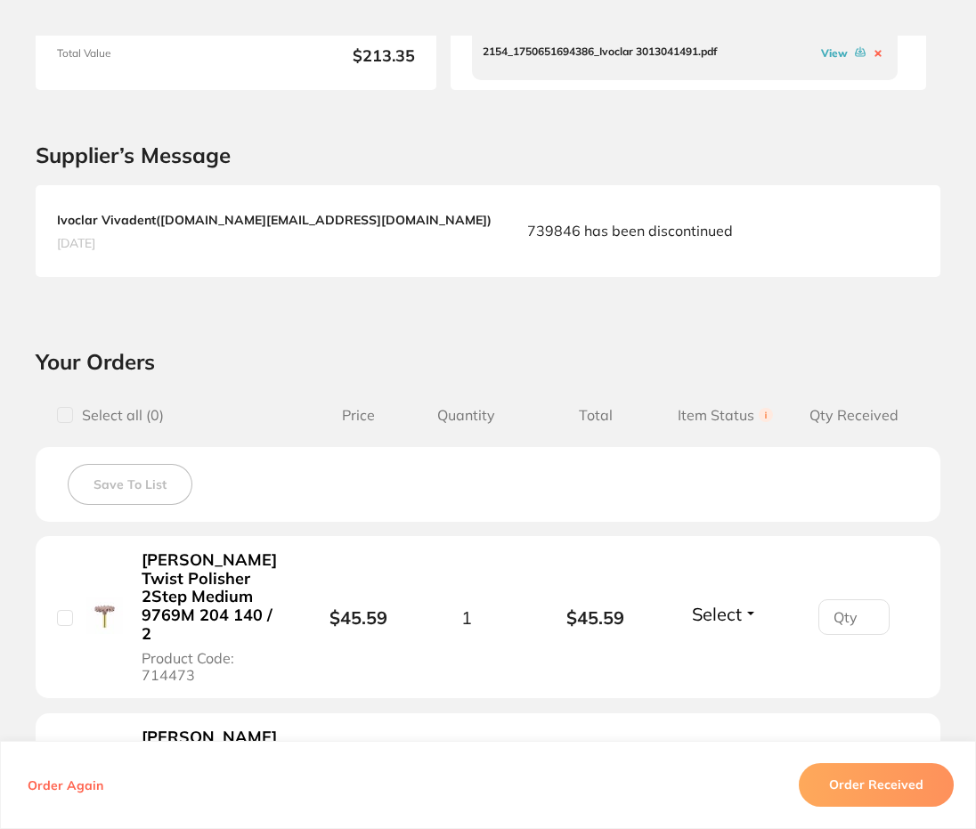
scroll to position [45, 0]
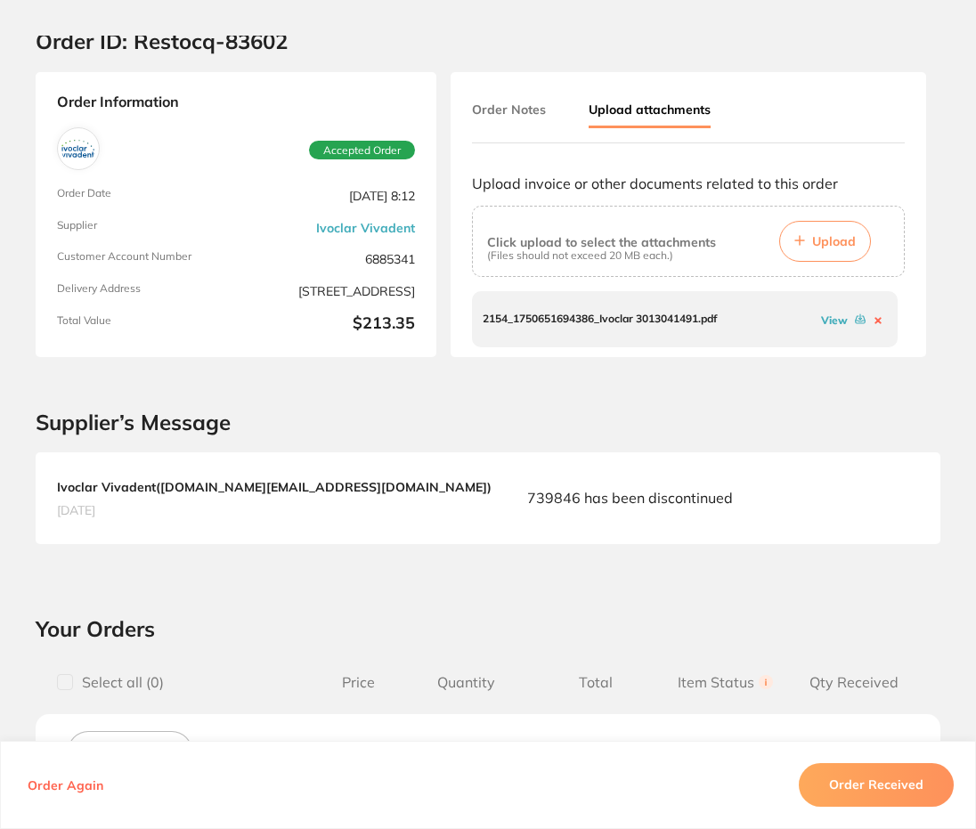
click at [622, 323] on p "2154_1750651694386_Ivoclar 3013041491.pdf" at bounding box center [600, 319] width 234 height 12
click at [832, 325] on link "View" at bounding box center [834, 319] width 27 height 13
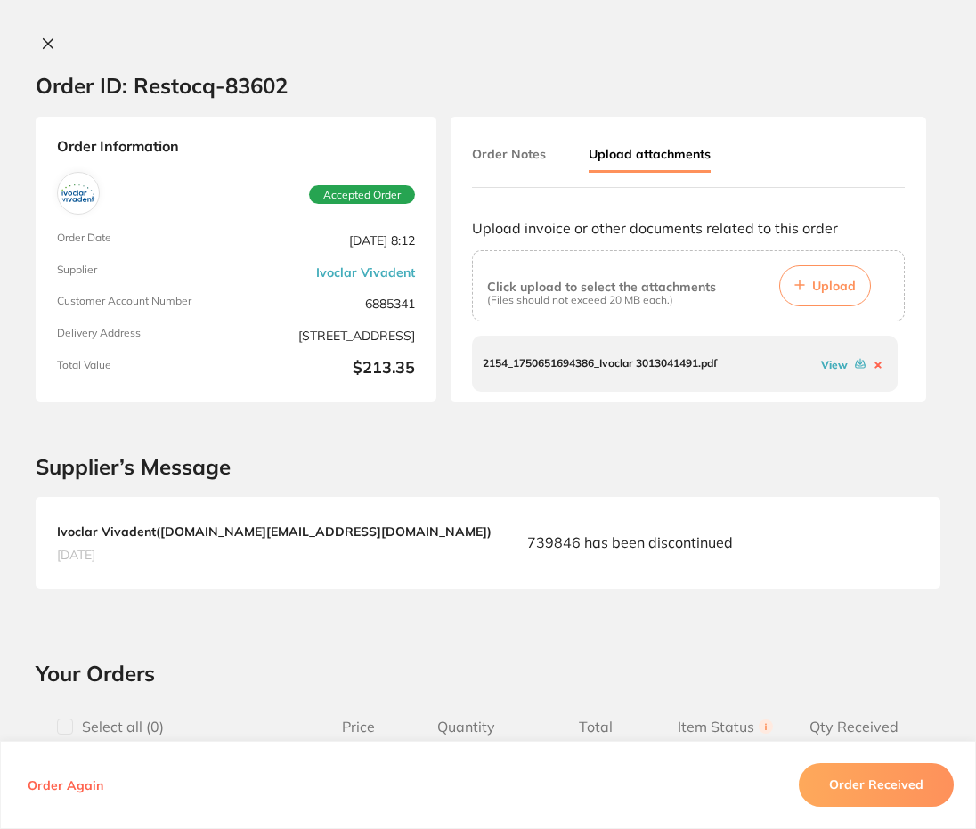
click at [36, 45] on button at bounding box center [48, 45] width 25 height 19
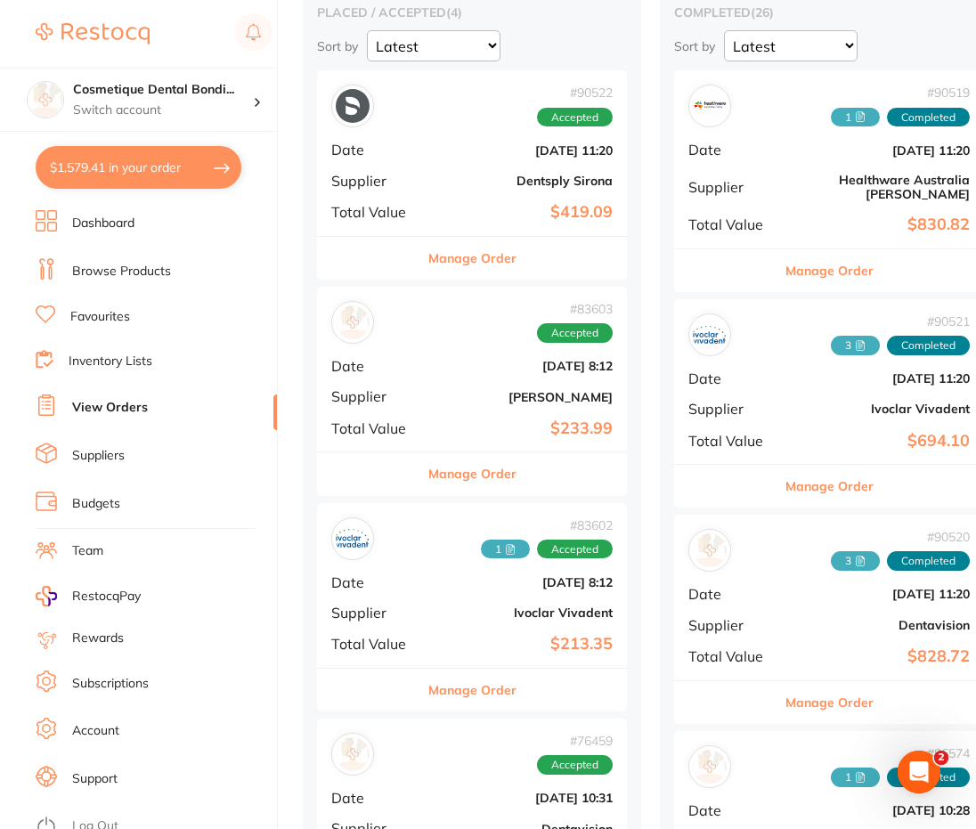
scroll to position [89, 0]
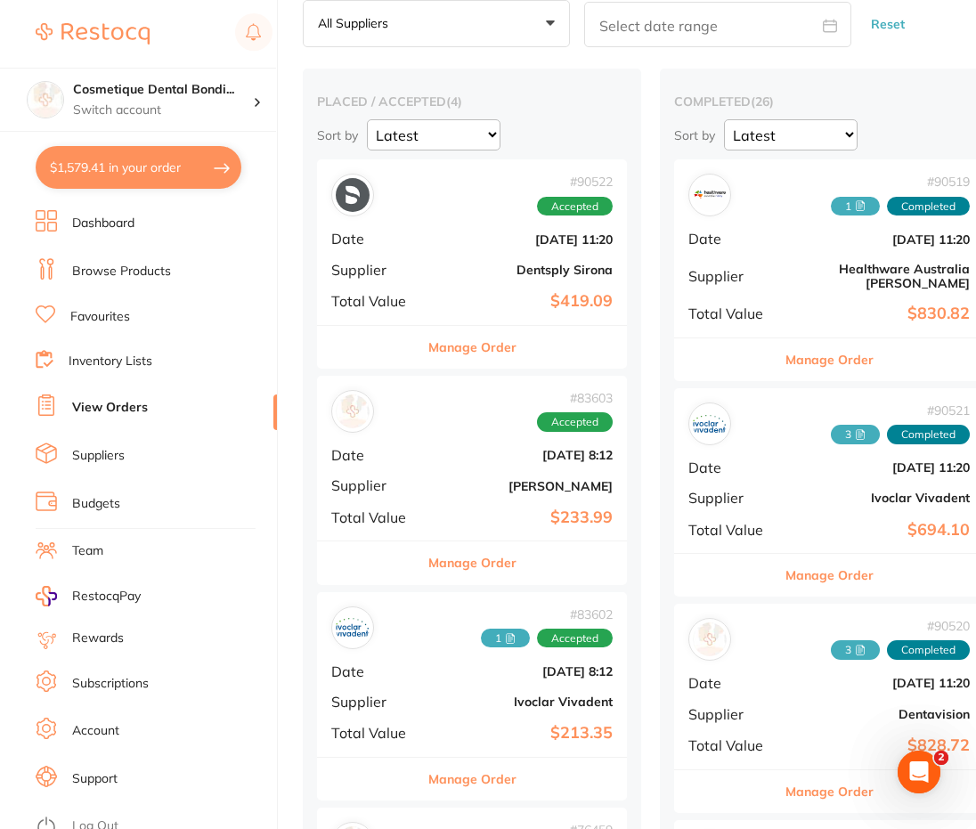
click at [532, 279] on div "# 90522 Accepted Date [DATE] 11:20 Supplier Dentsply Sirona Total Value $419.09" at bounding box center [472, 241] width 310 height 165
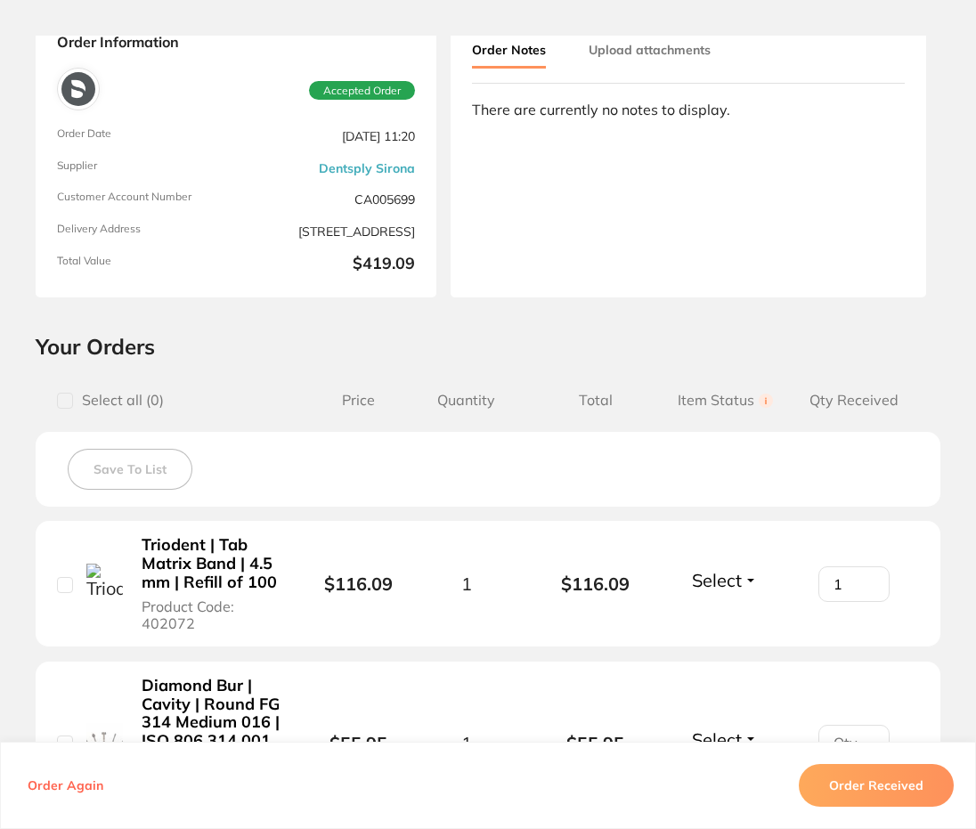
scroll to position [89, 0]
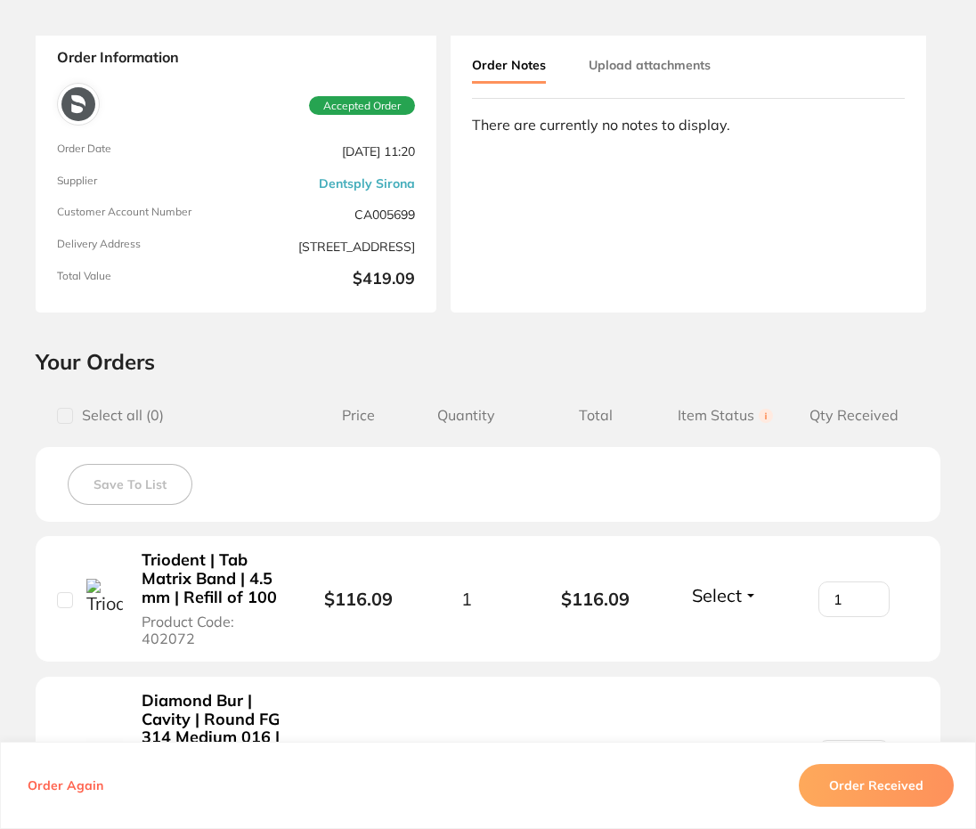
click at [643, 66] on button "Upload attachments" at bounding box center [650, 65] width 122 height 32
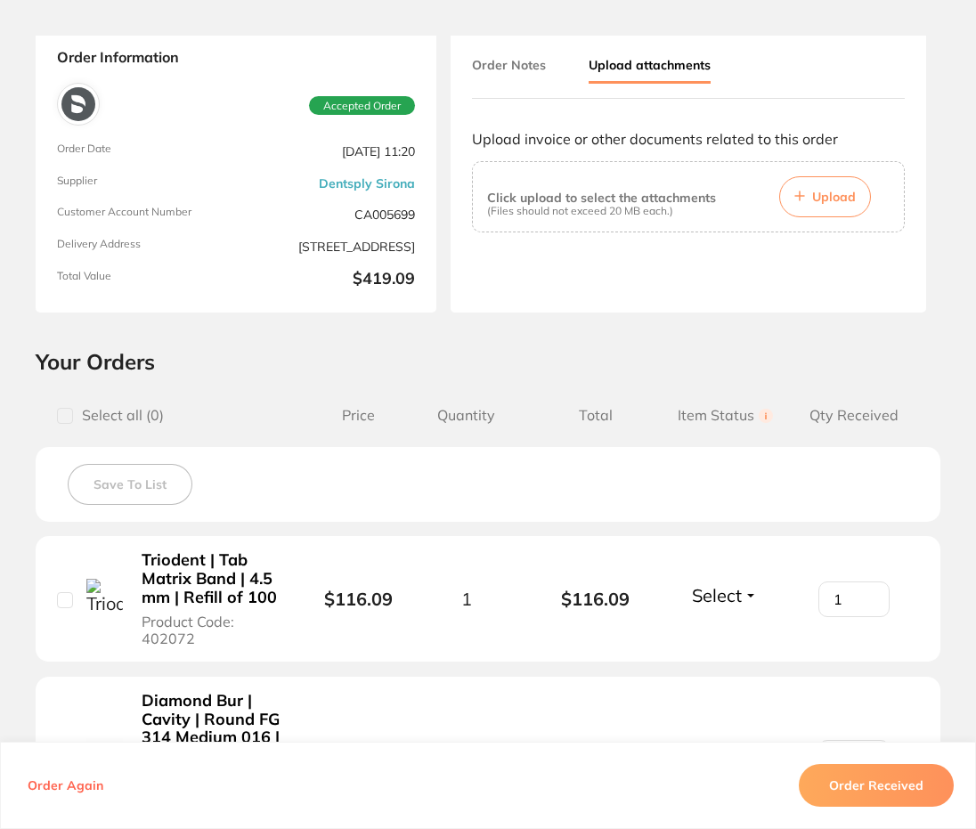
click at [817, 182] on button "Upload" at bounding box center [825, 196] width 92 height 41
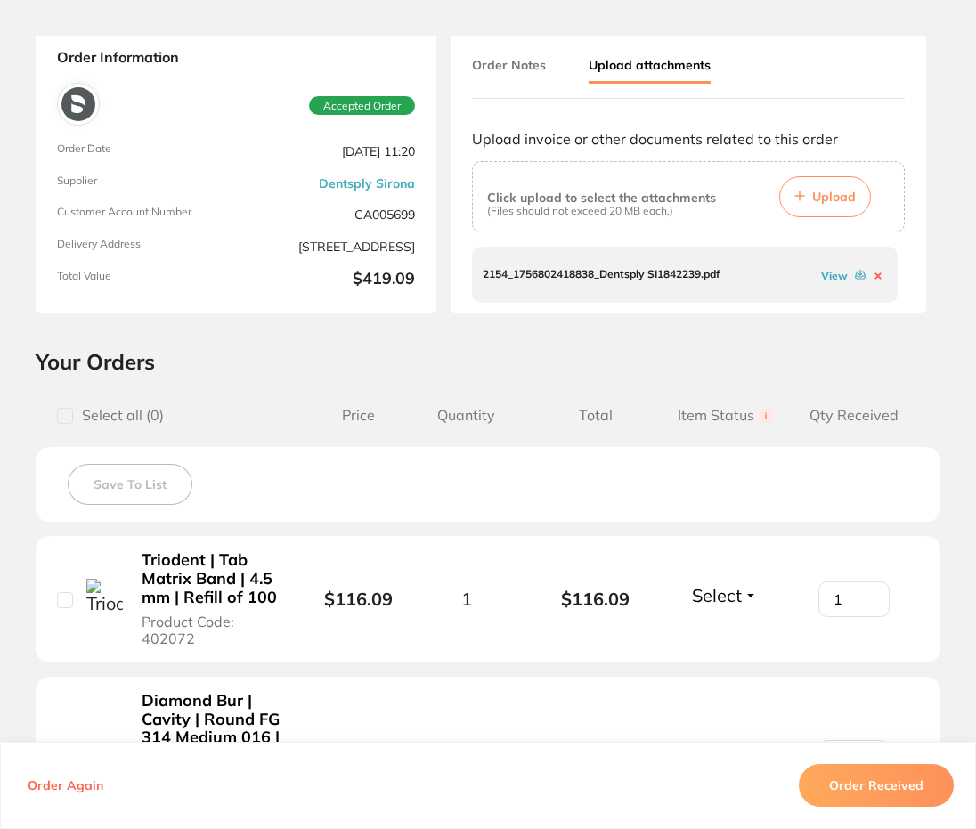
click at [849, 783] on button "Order Received" at bounding box center [876, 785] width 155 height 43
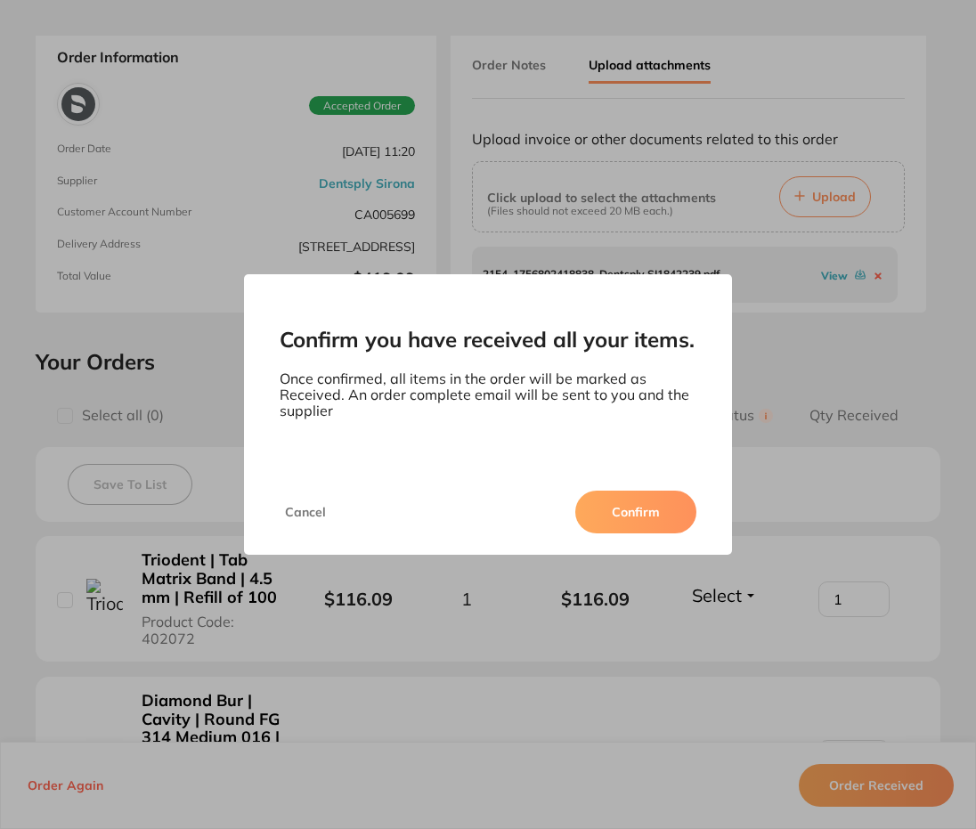
click at [624, 512] on button "Confirm" at bounding box center [635, 512] width 121 height 43
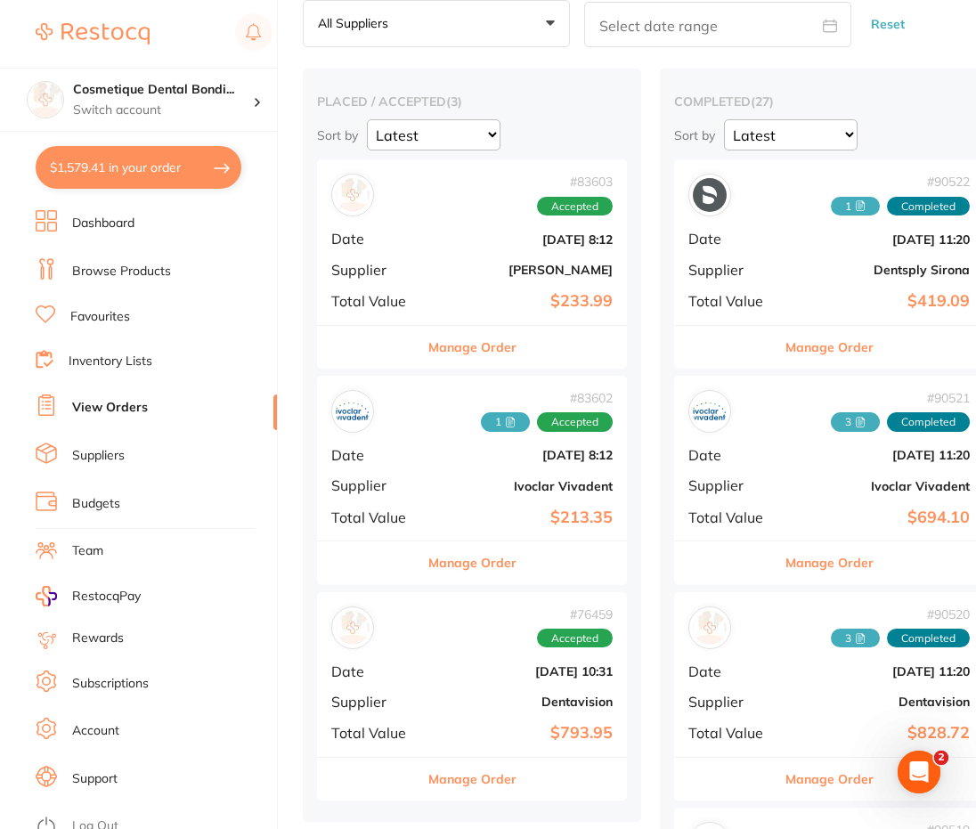
click at [952, 566] on div "Manage Order" at bounding box center [829, 562] width 310 height 44
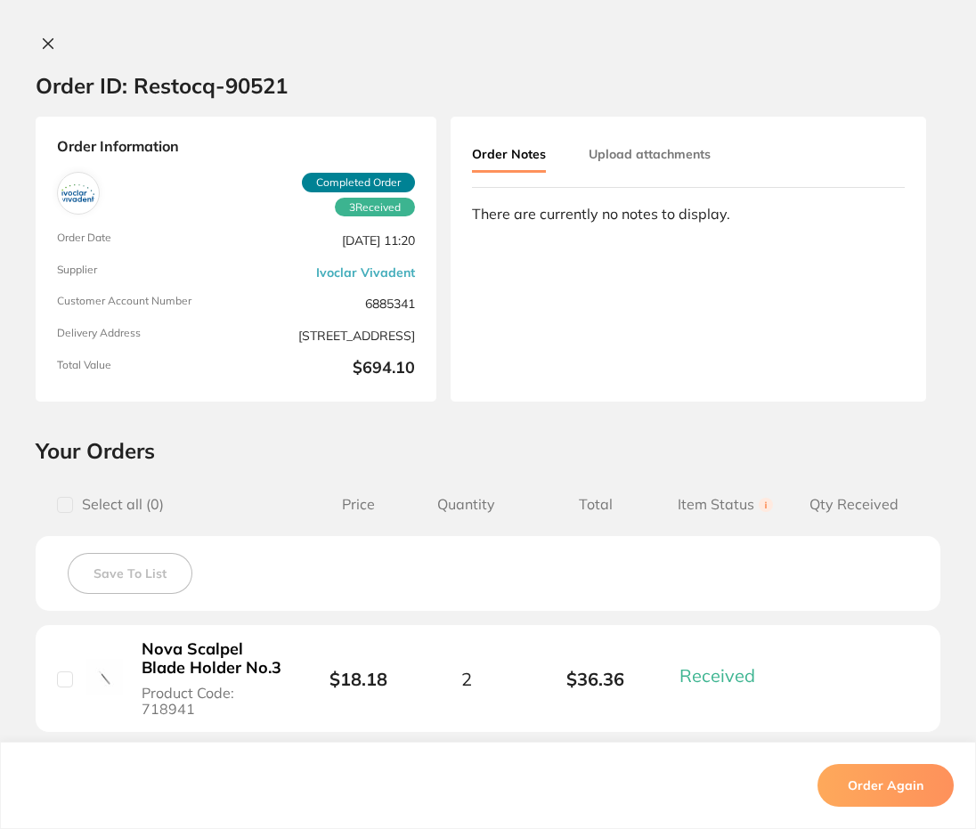
click at [51, 51] on button at bounding box center [48, 45] width 25 height 19
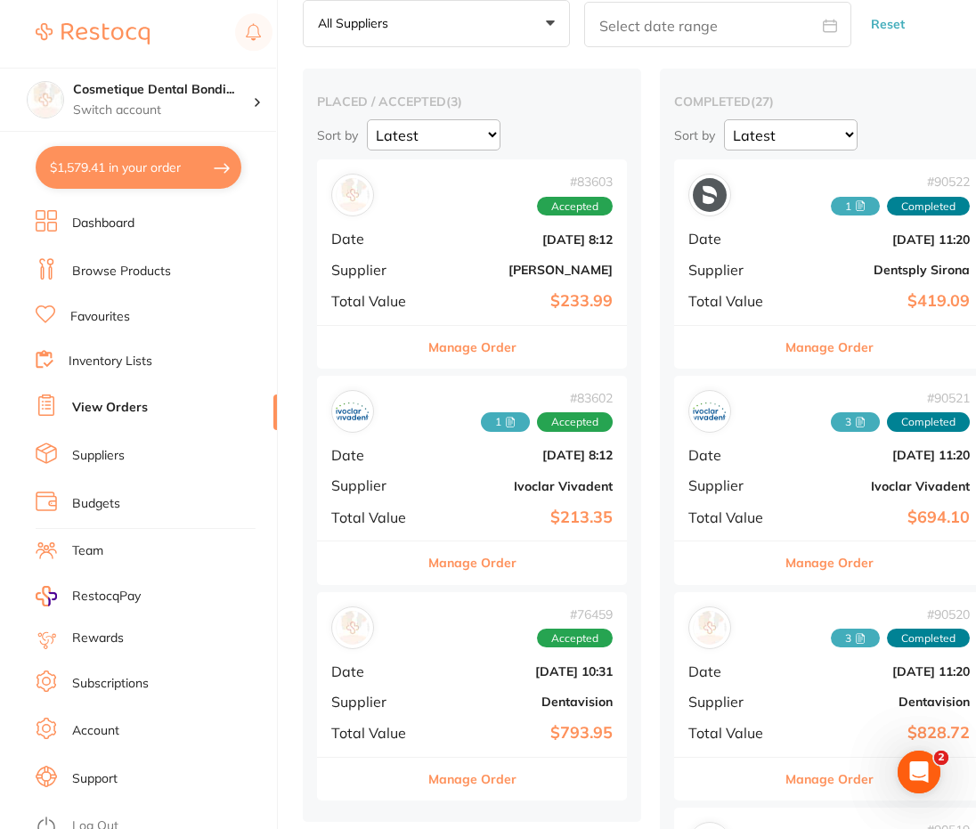
click at [523, 275] on b "[PERSON_NAME]" at bounding box center [523, 270] width 178 height 14
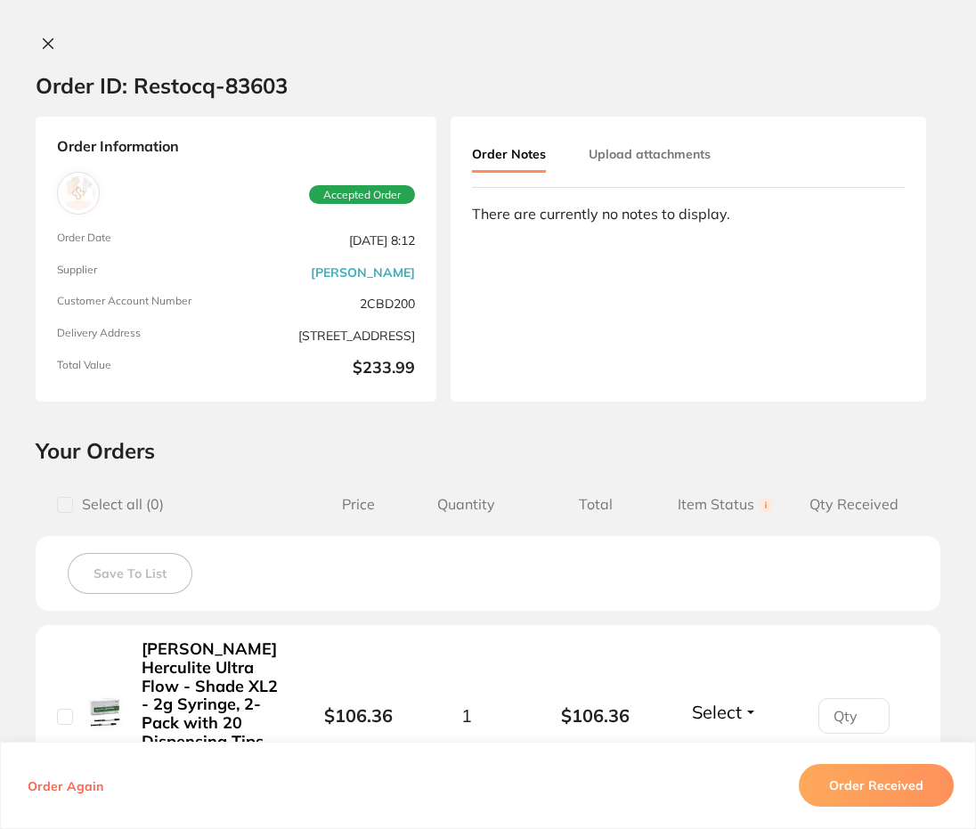
click at [671, 160] on button "Upload attachments" at bounding box center [650, 154] width 122 height 32
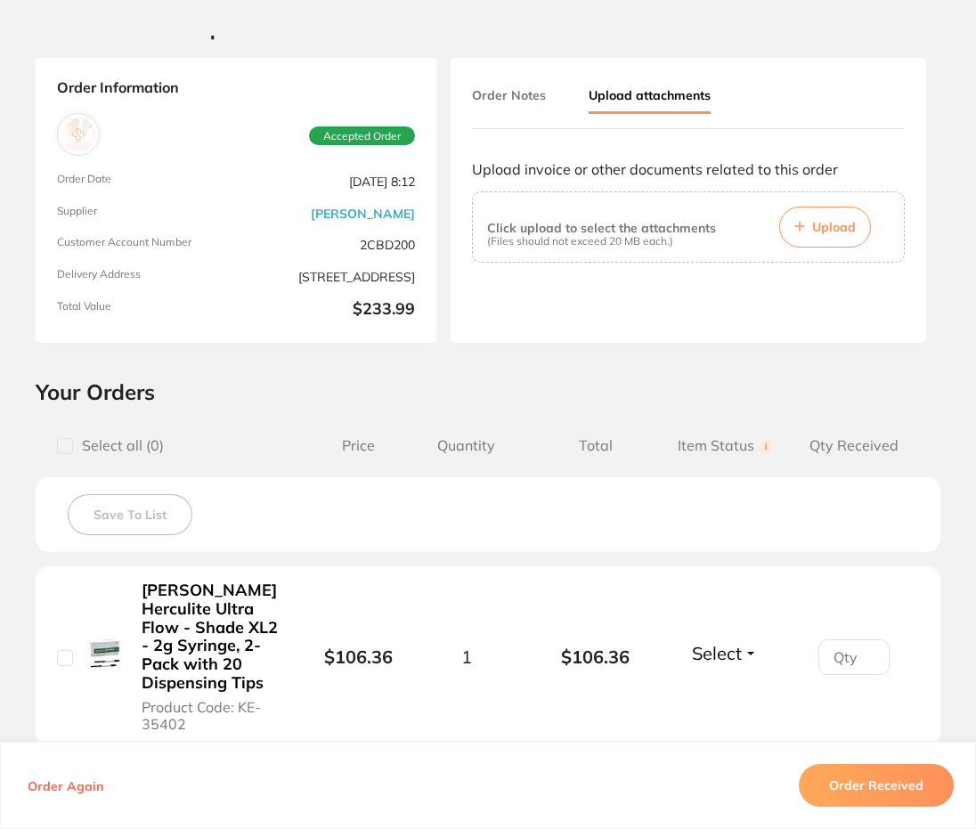
scroll to position [89, 0]
